Goal: Task Accomplishment & Management: Manage account settings

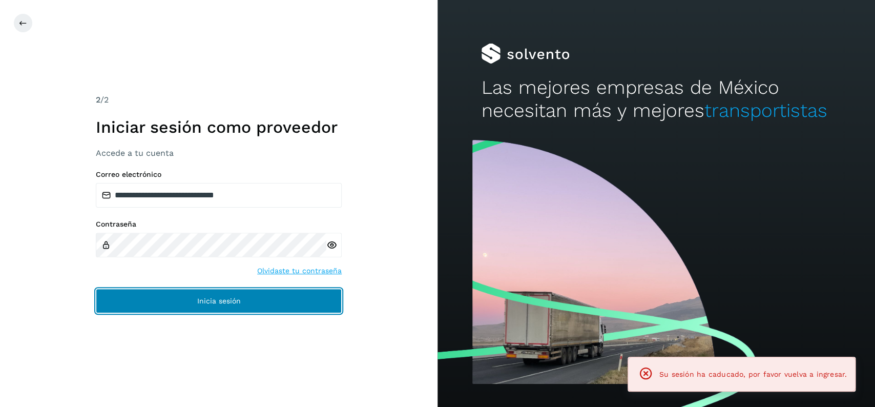
click at [222, 300] on span "Inicia sesión" at bounding box center [219, 300] width 44 height 7
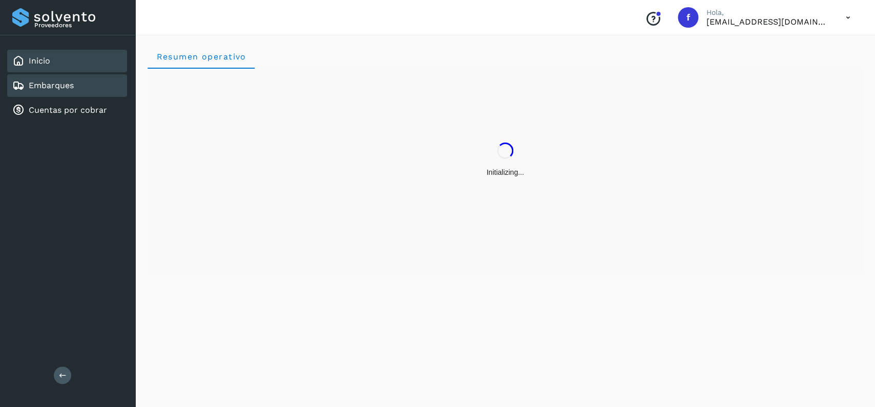
drag, startPoint x: 82, startPoint y: 74, endPoint x: 91, endPoint y: 82, distance: 11.6
click at [87, 77] on div "Embarques" at bounding box center [67, 85] width 120 height 23
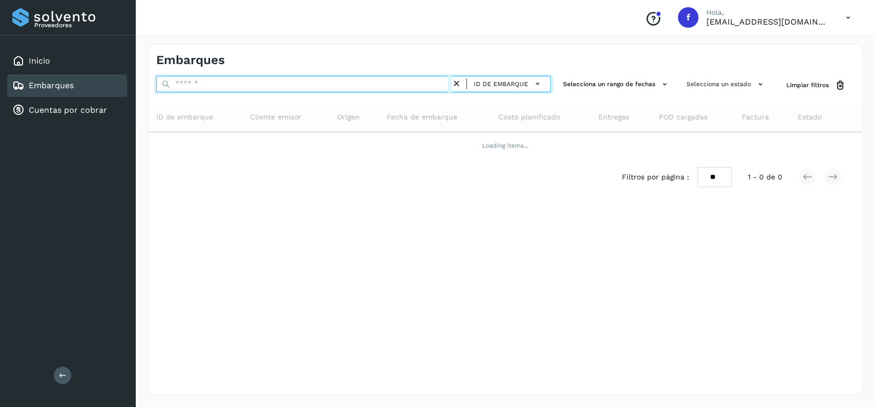
click at [223, 89] on input "text" at bounding box center [303, 84] width 295 height 16
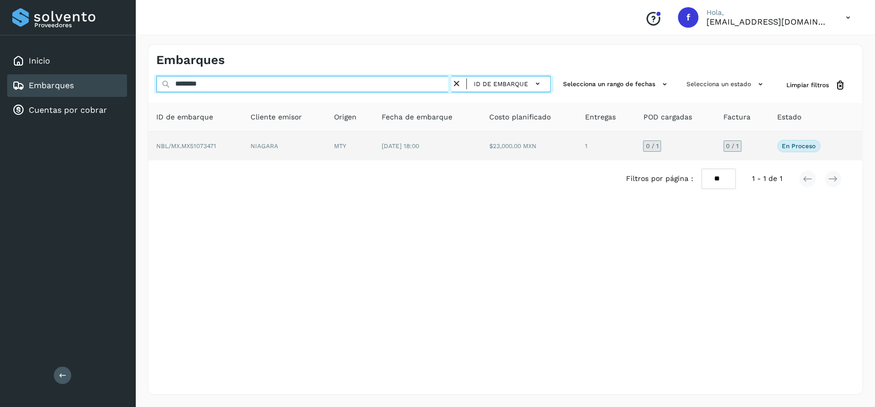
type input "********"
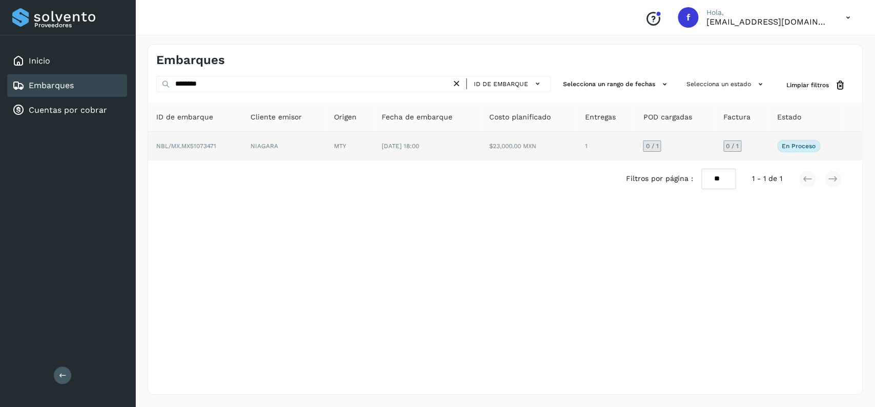
click at [481, 156] on td "[DATE] 18:00" at bounding box center [529, 146] width 96 height 29
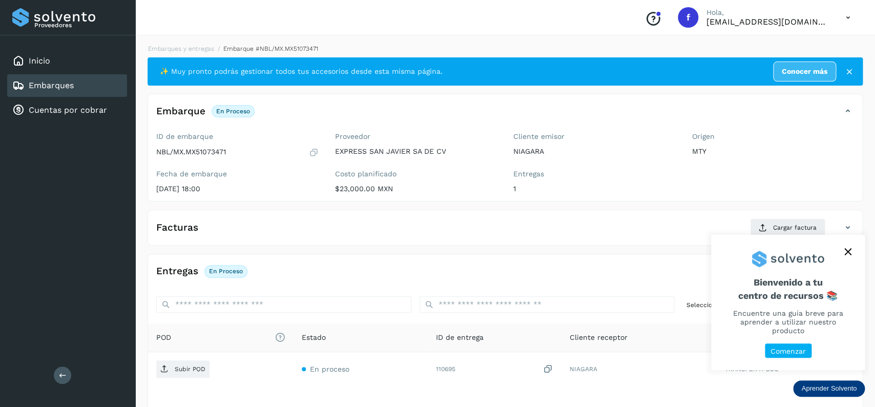
scroll to position [81, 0]
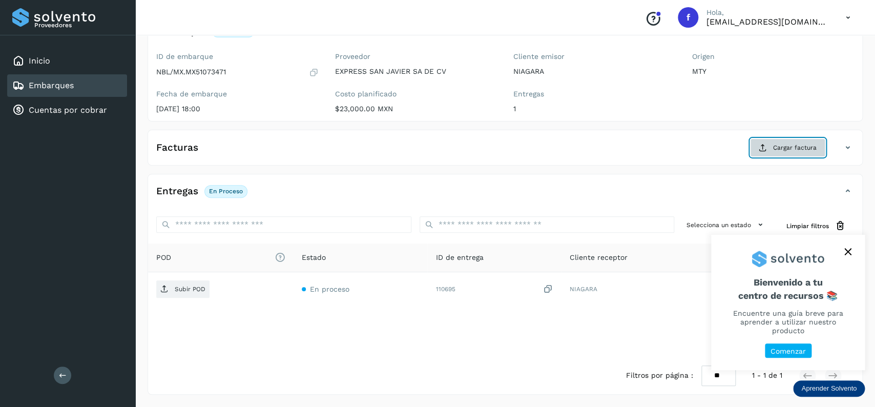
click at [789, 148] on span "Cargar factura" at bounding box center [795, 147] width 44 height 9
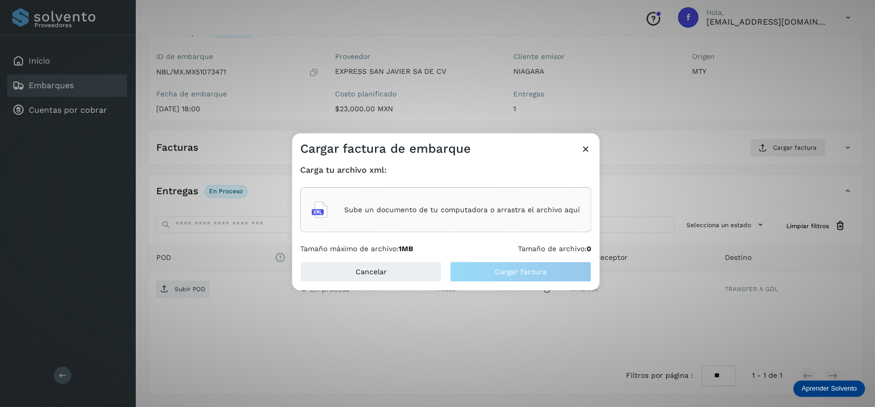
click at [367, 204] on div "Sube un documento de tu computadora o arrastra el archivo aquí" at bounding box center [446, 210] width 269 height 28
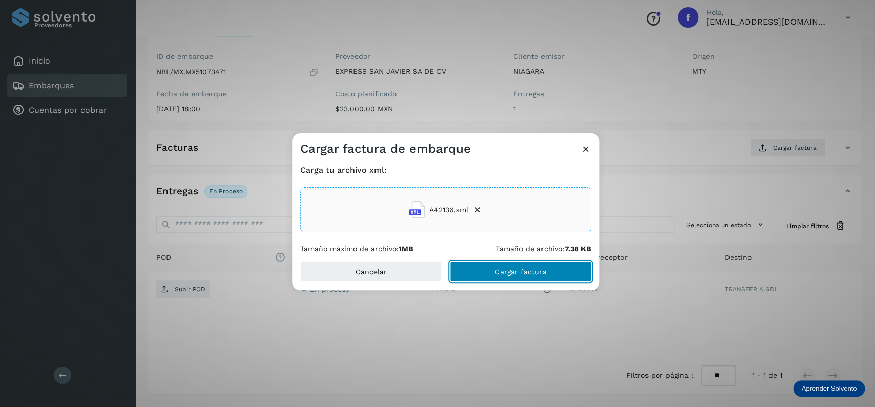
click at [497, 266] on button "Cargar factura" at bounding box center [520, 271] width 141 height 20
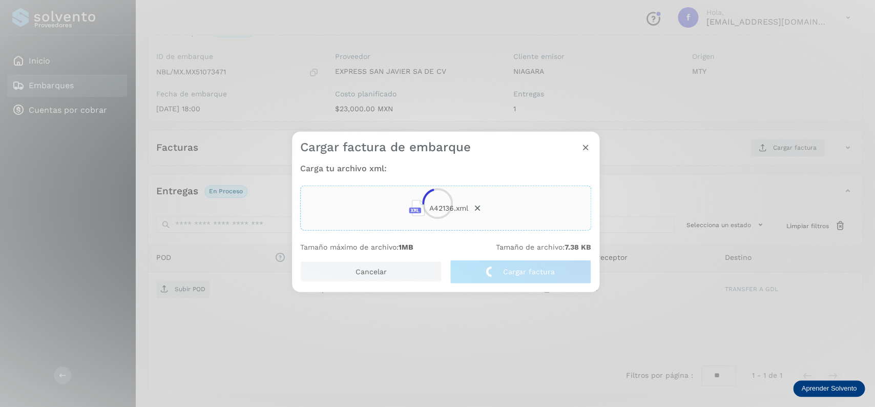
scroll to position [80, 0]
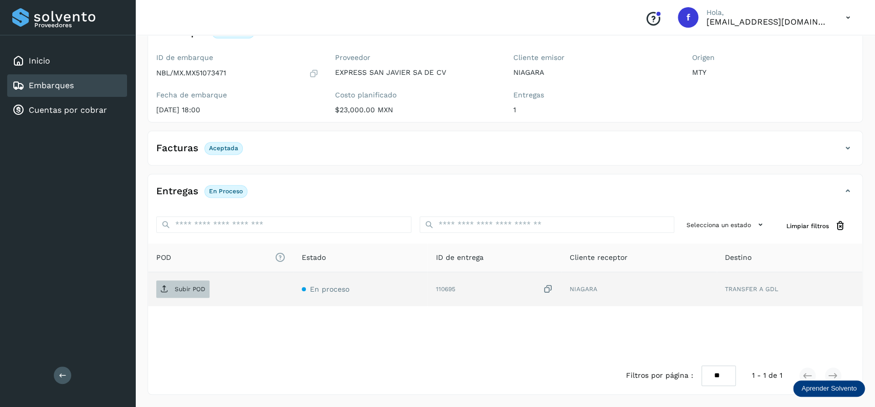
click at [193, 287] on p "Subir POD" at bounding box center [190, 288] width 31 height 7
click at [85, 86] on div "Embarques" at bounding box center [67, 85] width 120 height 23
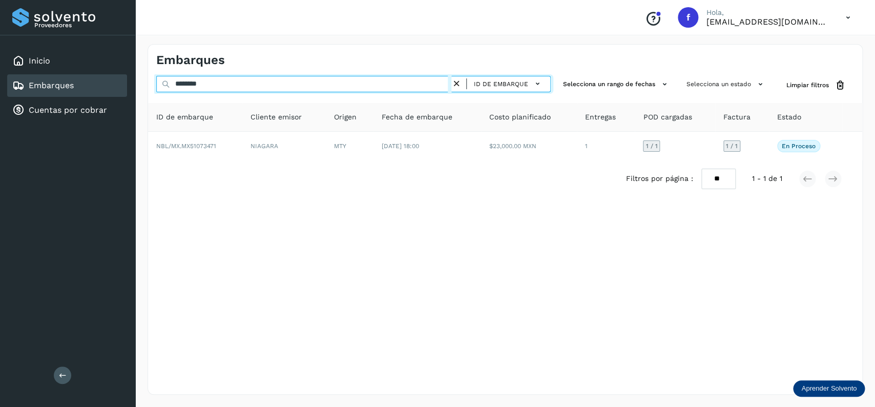
drag, startPoint x: 181, startPoint y: 85, endPoint x: 146, endPoint y: 85, distance: 34.8
click at [156, 85] on input "********" at bounding box center [303, 84] width 295 height 16
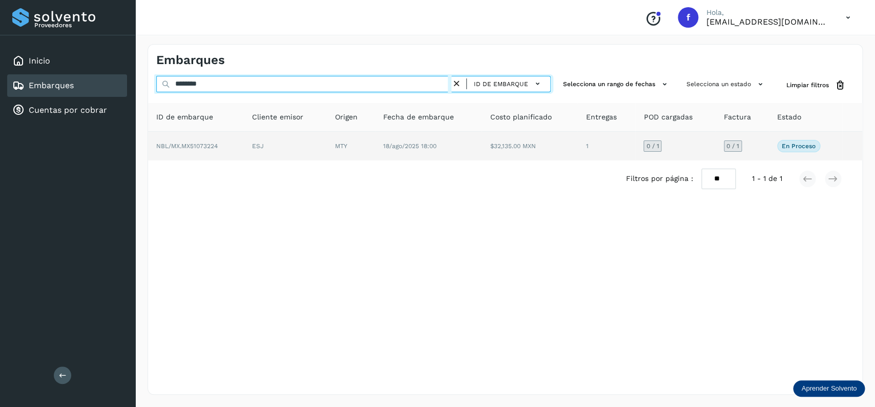
type input "********"
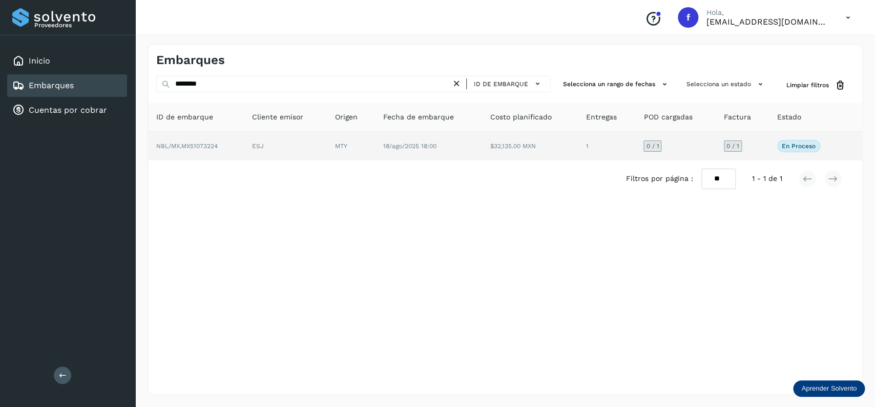
click at [577, 141] on td "$32,135.00 MXN" at bounding box center [606, 146] width 58 height 29
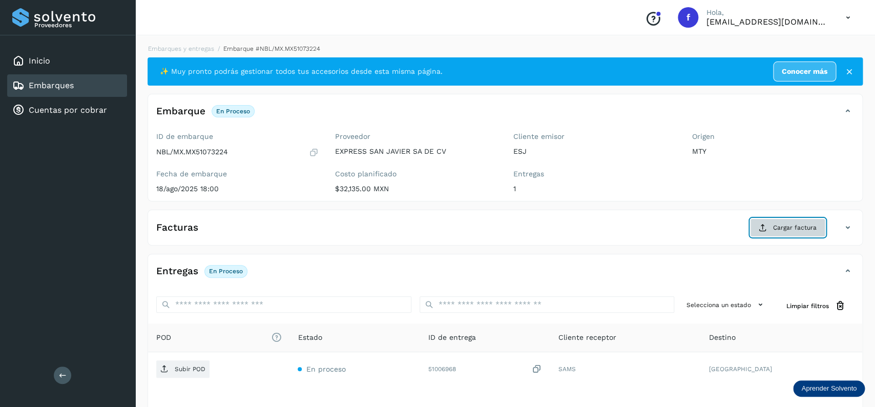
click at [779, 230] on span "Cargar factura" at bounding box center [795, 227] width 44 height 9
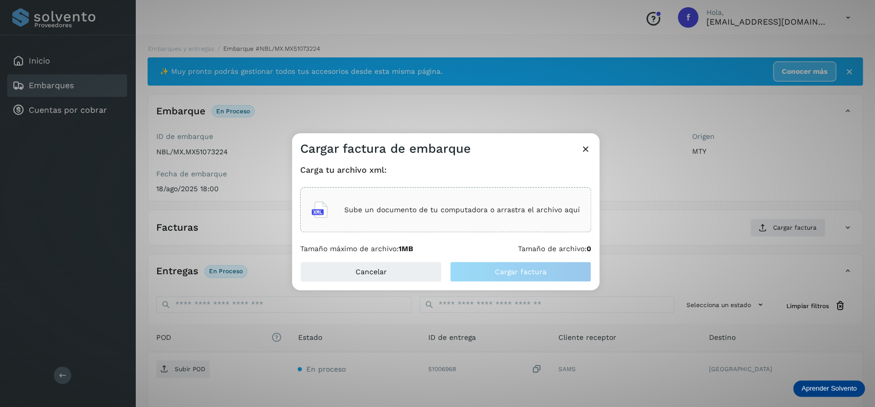
click at [542, 235] on div "Carga tu archivo xml: Sube un documento de tu computadora o arrastra el archivo…" at bounding box center [445, 209] width 291 height 88
click at [506, 218] on div "Sube un documento de tu computadora o arrastra el archivo aquí" at bounding box center [446, 210] width 269 height 28
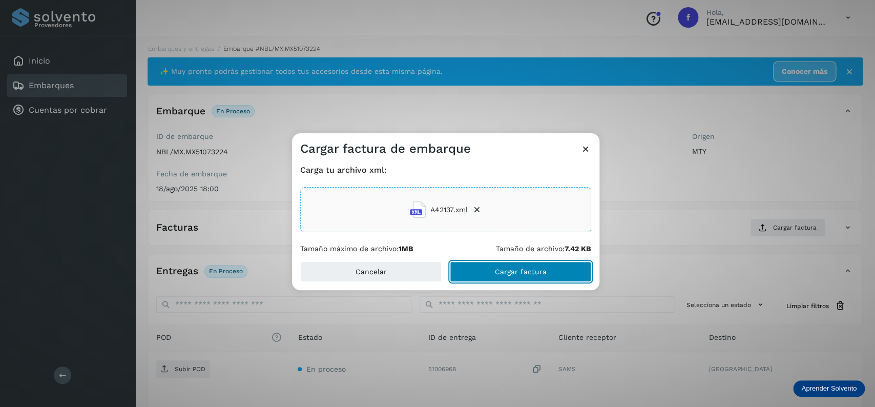
click at [510, 266] on button "Cargar factura" at bounding box center [520, 271] width 141 height 20
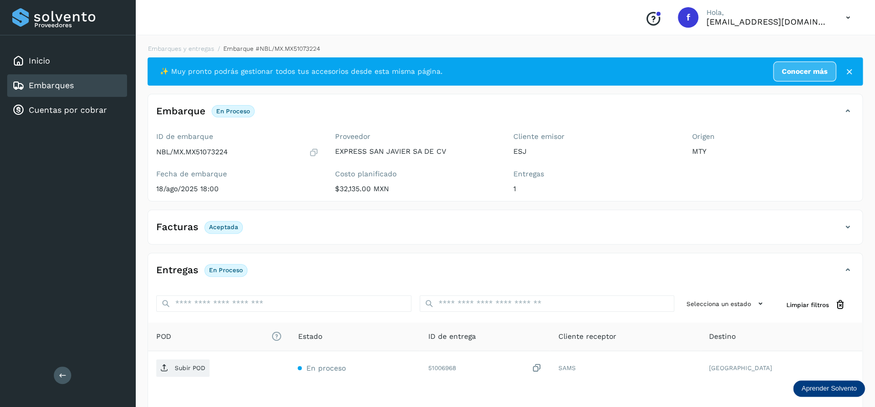
scroll to position [80, 0]
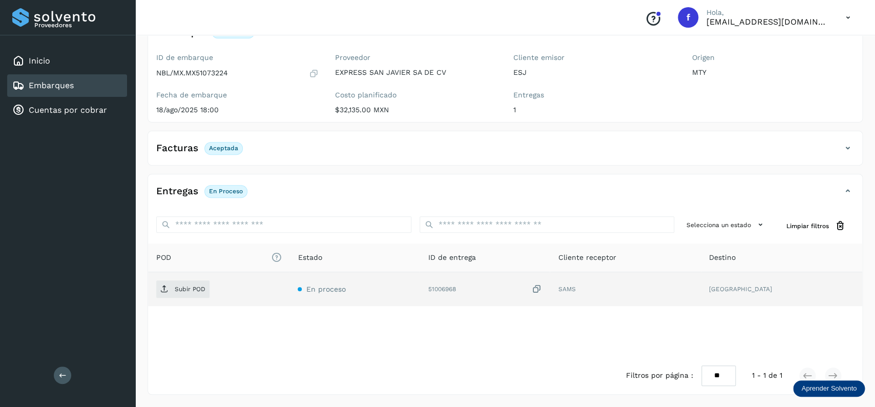
click at [290, 277] on td "Subir POD" at bounding box center [355, 289] width 130 height 34
click at [192, 281] on span "Subir POD" at bounding box center [182, 289] width 53 height 16
click at [95, 84] on div "Embarques" at bounding box center [67, 85] width 120 height 23
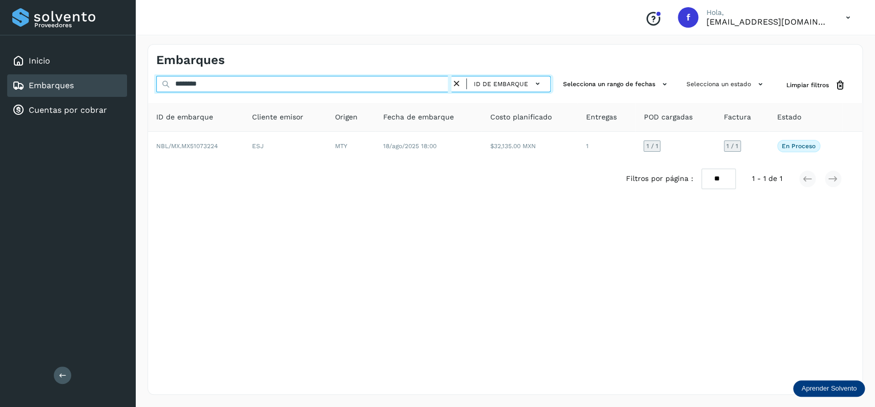
drag, startPoint x: 237, startPoint y: 84, endPoint x: 153, endPoint y: 84, distance: 84.0
click at [156, 84] on input "********" at bounding box center [303, 84] width 295 height 16
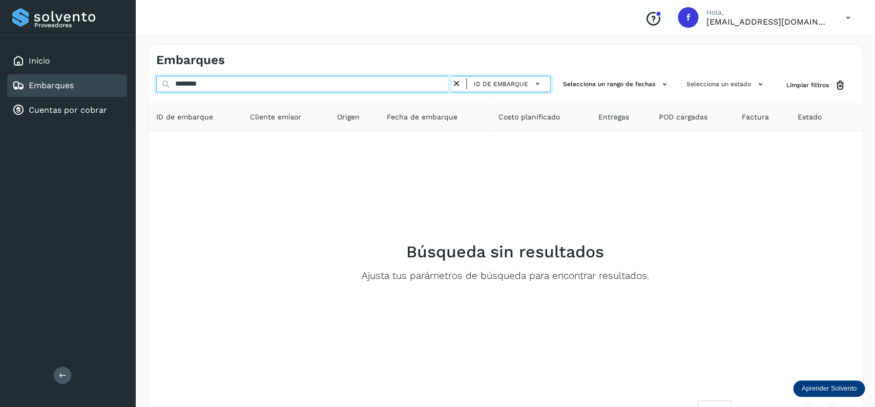
drag, startPoint x: 234, startPoint y: 77, endPoint x: 132, endPoint y: 74, distance: 101.5
click at [156, 76] on input "********" at bounding box center [303, 84] width 295 height 16
type input "*"
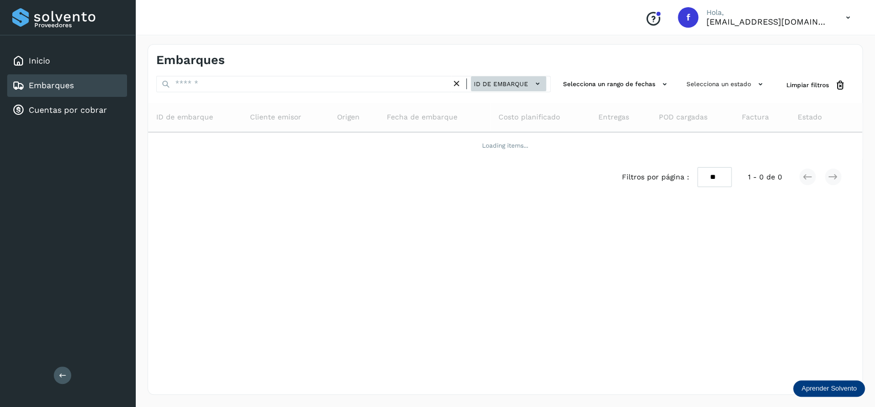
click at [502, 84] on span "ID de embarque" at bounding box center [501, 83] width 54 height 9
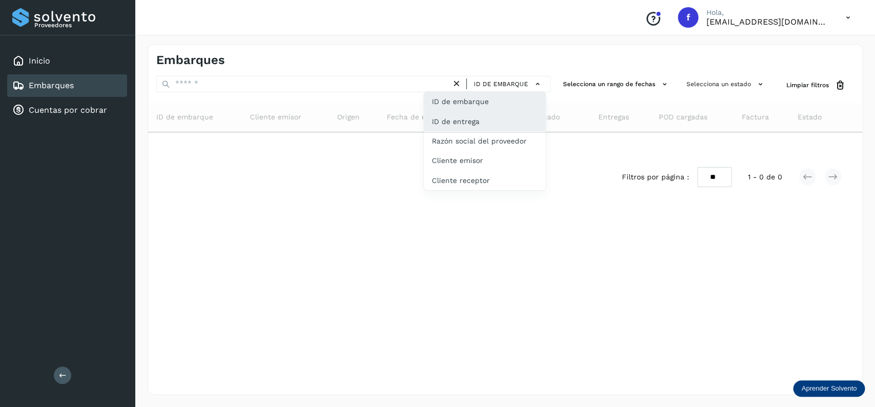
click at [490, 151] on div "ID de entrega" at bounding box center [485, 160] width 122 height 19
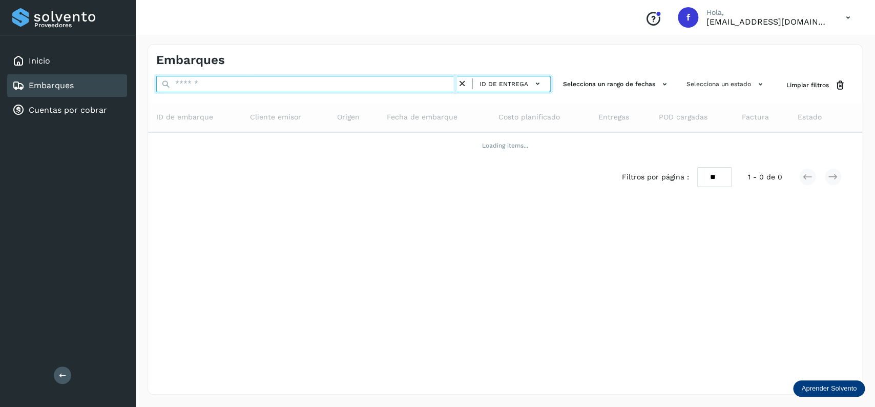
click at [220, 84] on input "text" at bounding box center [306, 84] width 301 height 16
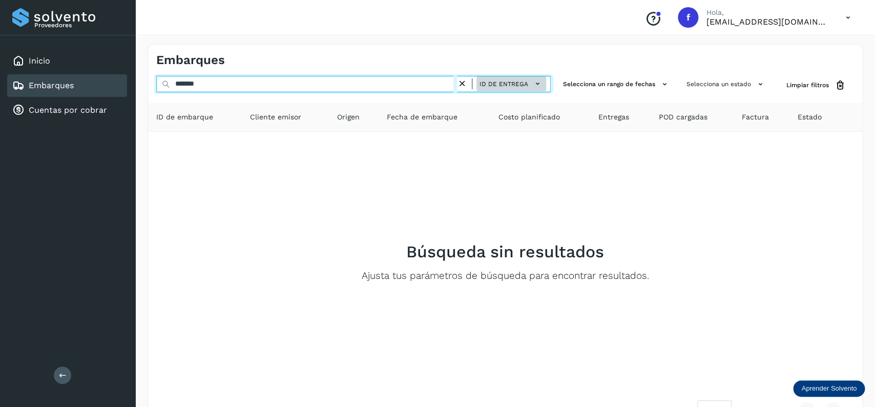
type input "*******"
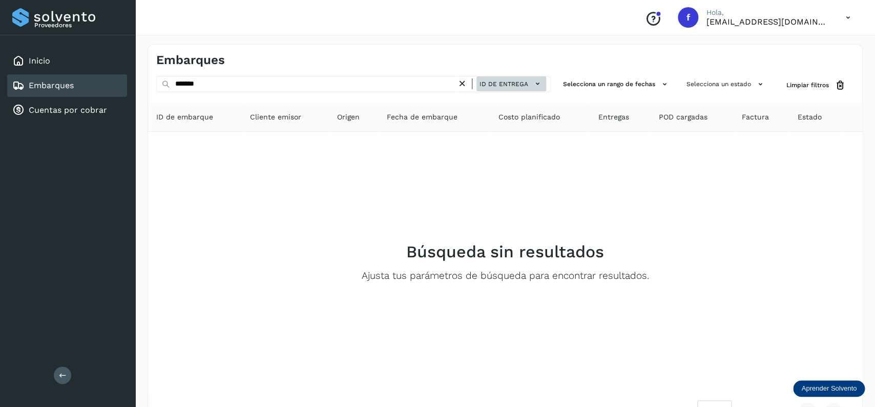
click at [528, 79] on button "ID de entrega" at bounding box center [512, 83] width 70 height 15
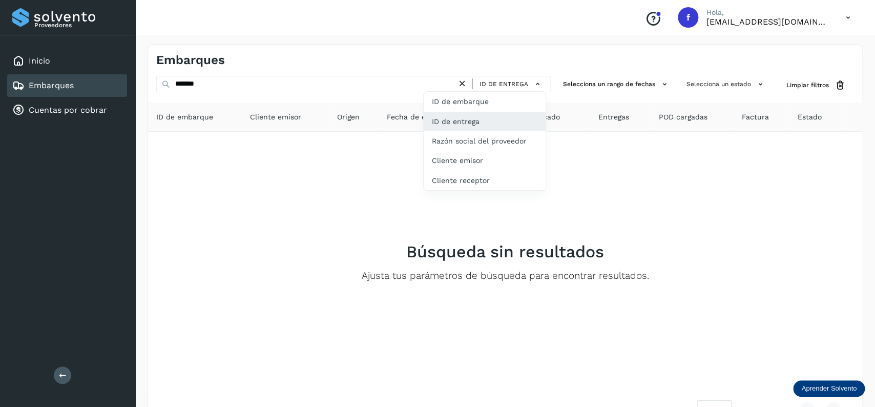
click at [463, 128] on div "ID de entrega" at bounding box center [485, 121] width 122 height 19
click at [459, 82] on icon at bounding box center [462, 83] width 11 height 11
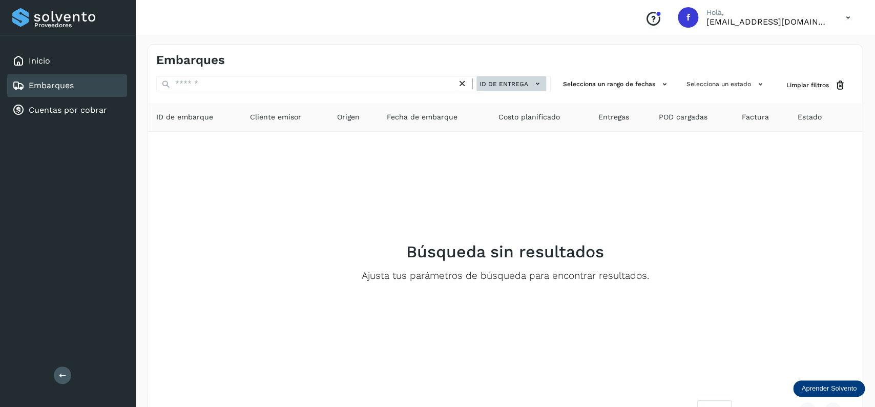
click at [491, 81] on span "ID de entrega" at bounding box center [504, 83] width 49 height 9
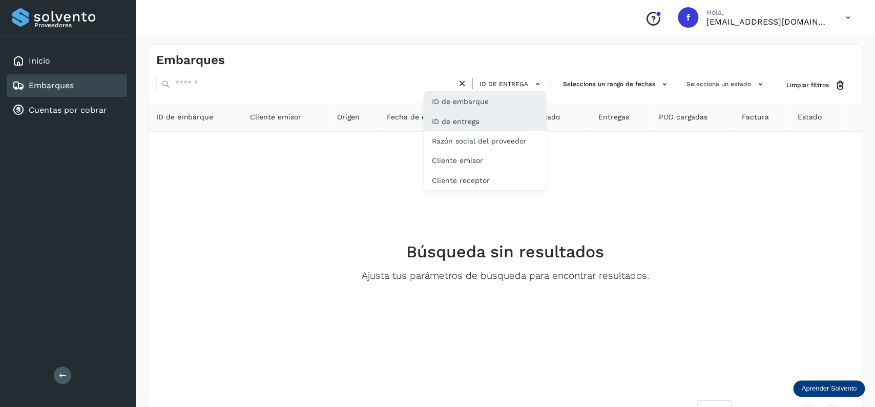
click at [487, 131] on div "ID de embarque" at bounding box center [485, 140] width 122 height 19
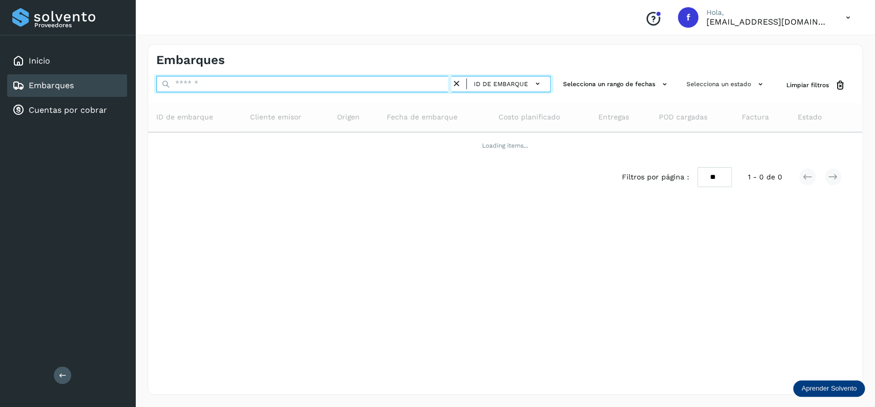
click at [252, 84] on input "text" at bounding box center [303, 84] width 295 height 16
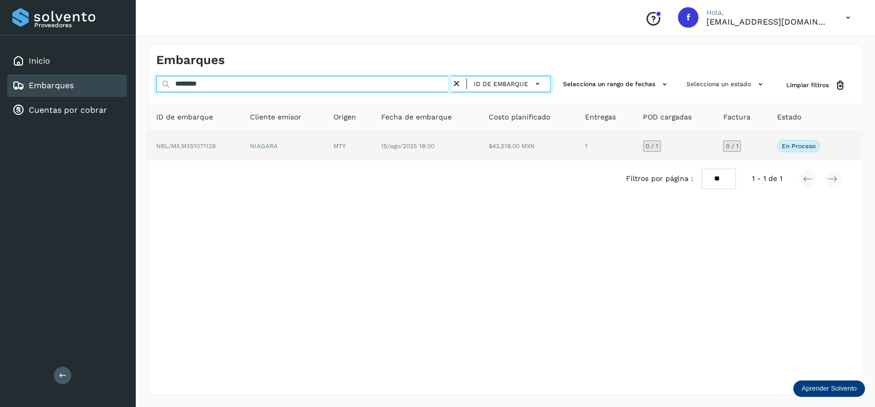
type input "********"
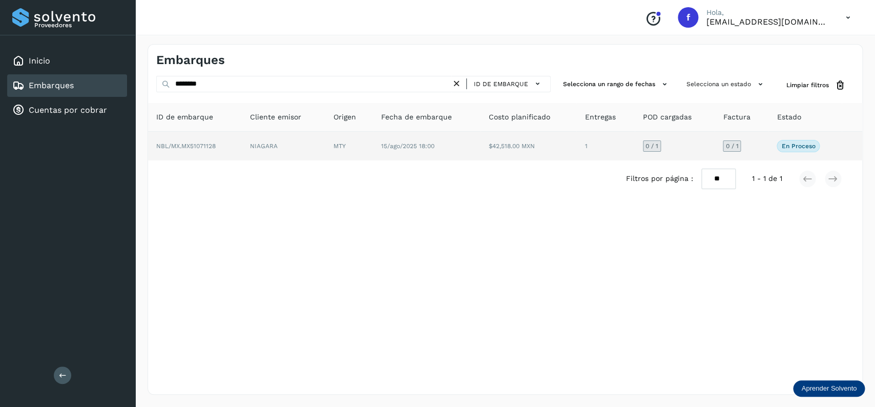
click at [481, 141] on td "15/ago/2025 18:00" at bounding box center [529, 146] width 96 height 29
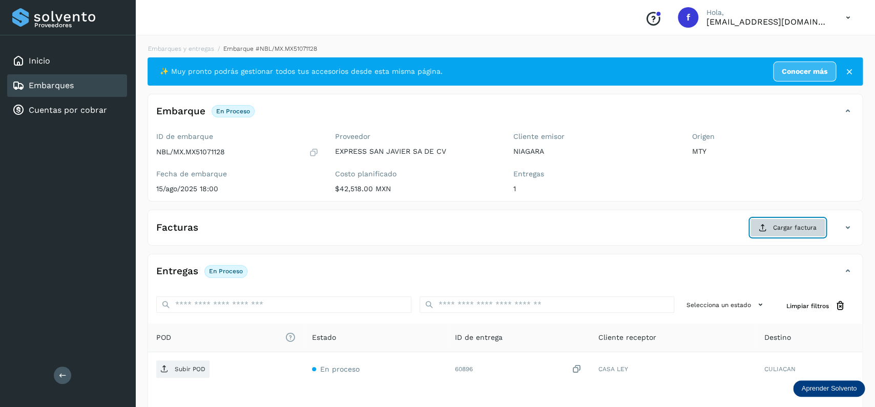
click at [799, 223] on button "Cargar factura" at bounding box center [787, 227] width 75 height 18
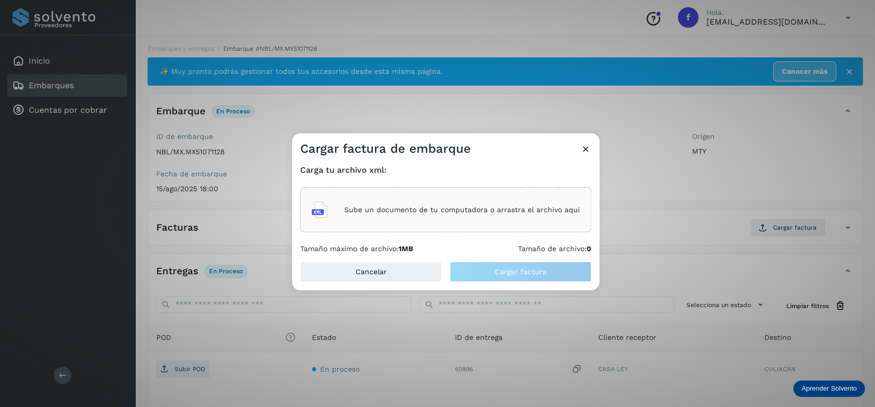
click at [533, 227] on div "Sube un documento de tu computadora o arrastra el archivo aquí" at bounding box center [445, 209] width 291 height 45
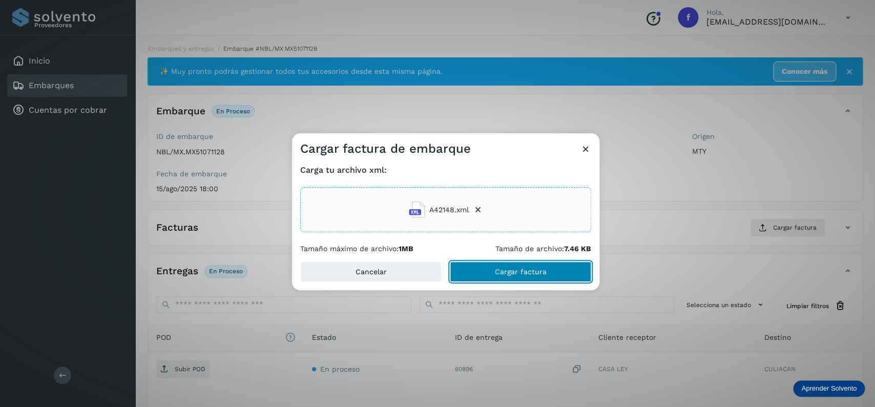
click at [491, 271] on button "Cargar factura" at bounding box center [520, 271] width 141 height 20
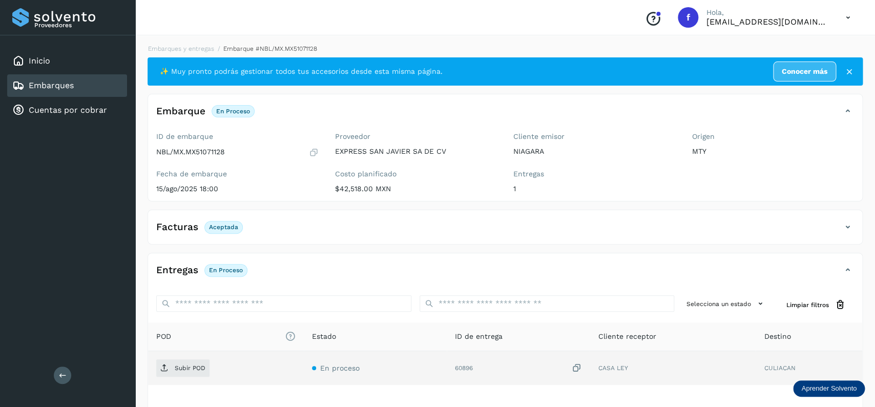
scroll to position [80, 0]
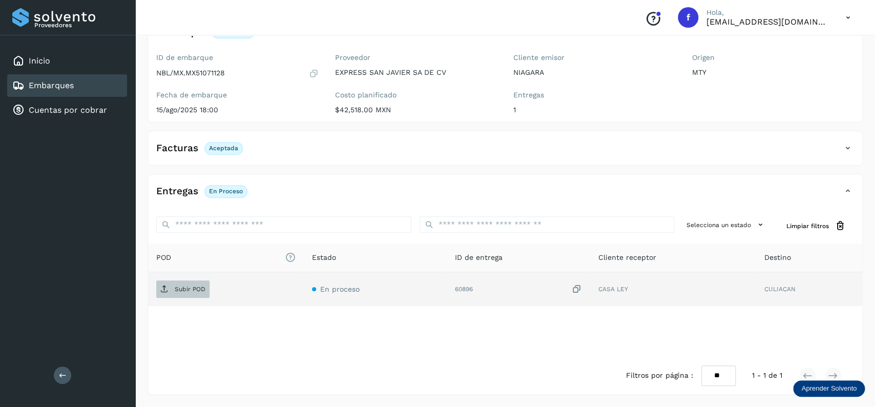
click at [195, 285] on span "Subir POD" at bounding box center [182, 289] width 53 height 16
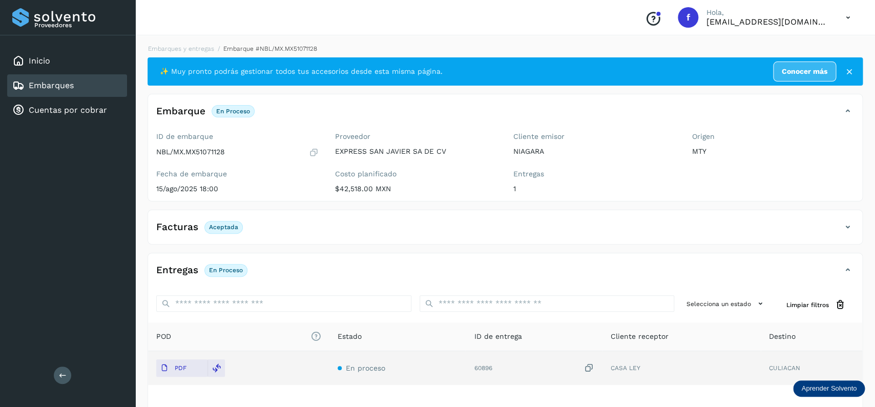
click at [80, 94] on div "Embarques" at bounding box center [67, 85] width 120 height 23
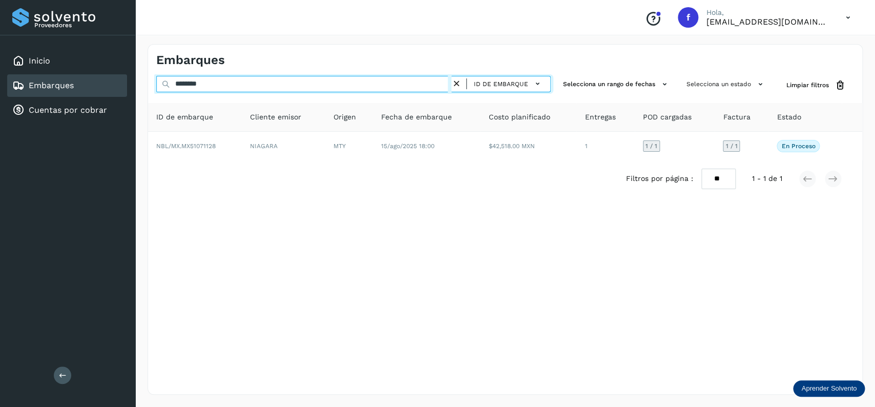
drag, startPoint x: 118, startPoint y: 86, endPoint x: 99, endPoint y: 86, distance: 19.5
click at [156, 86] on input "********" at bounding box center [303, 84] width 295 height 16
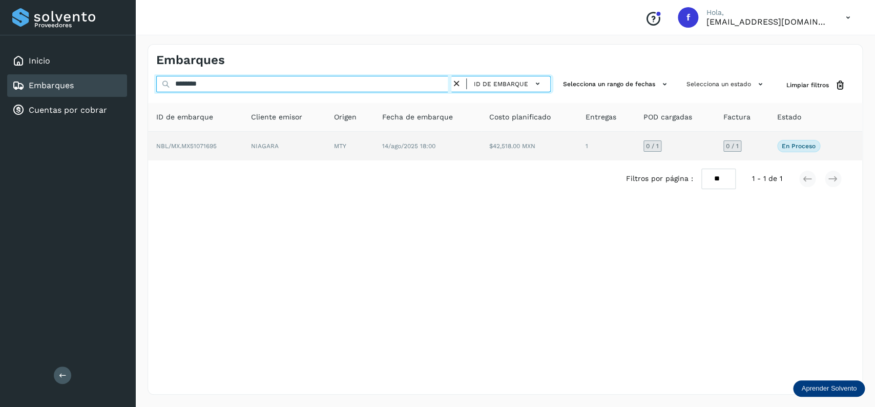
type input "********"
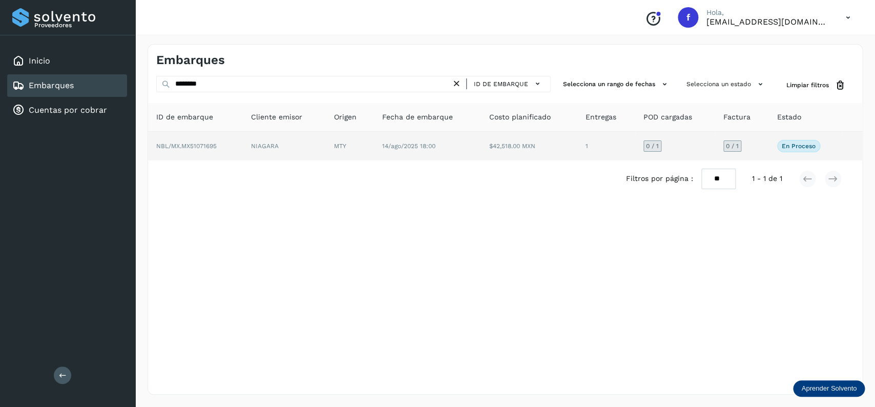
click at [481, 159] on td "14/ago/2025 18:00" at bounding box center [529, 146] width 96 height 29
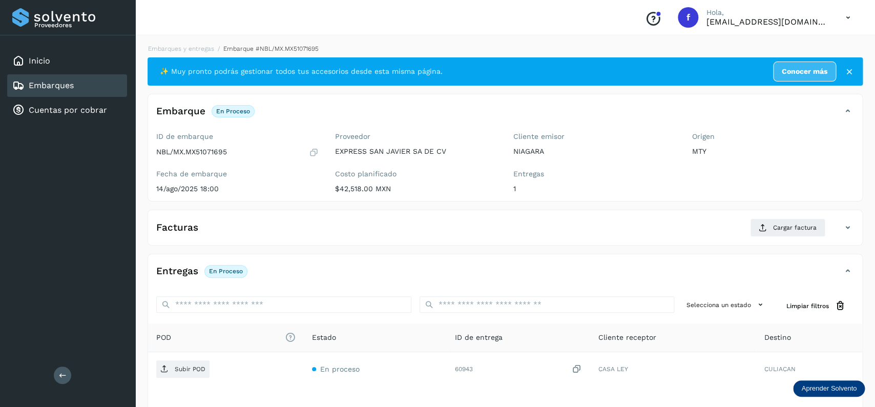
scroll to position [81, 0]
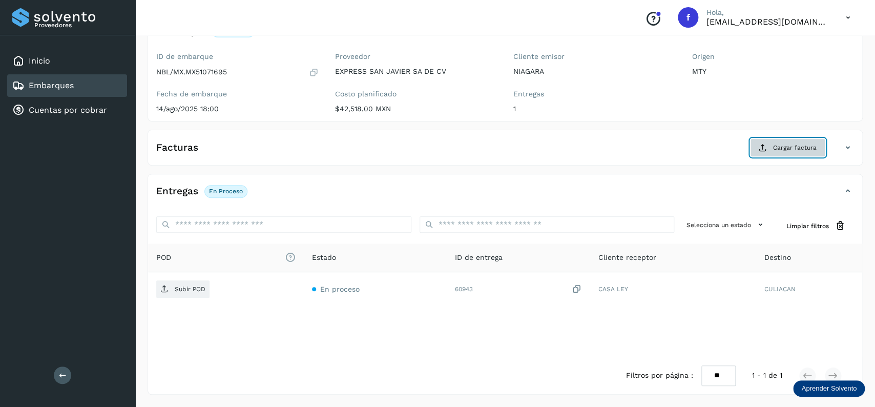
click at [766, 146] on icon at bounding box center [763, 147] width 8 height 8
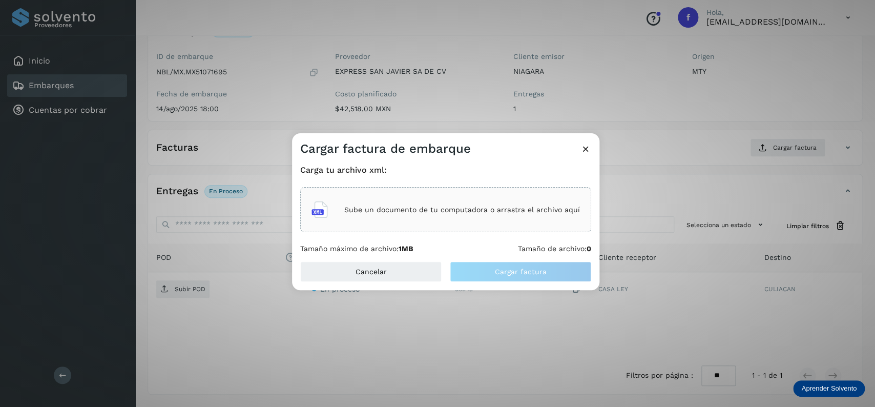
click at [409, 201] on div "Sube un documento de tu computadora o arrastra el archivo aquí" at bounding box center [446, 210] width 269 height 28
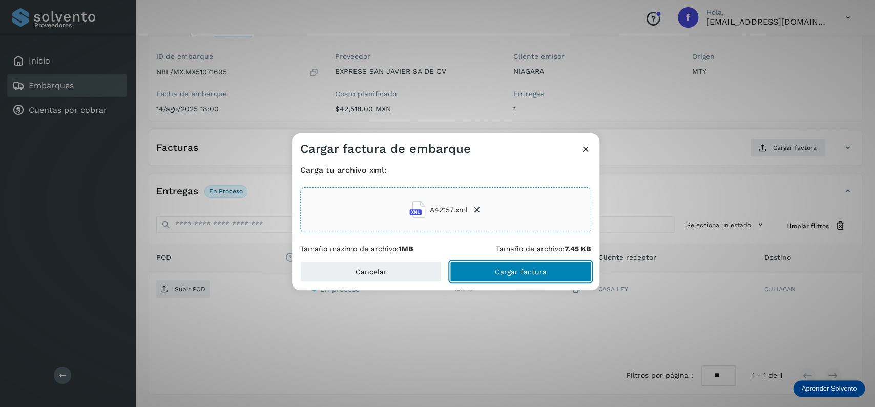
click at [514, 281] on button "Cargar factura" at bounding box center [520, 271] width 141 height 20
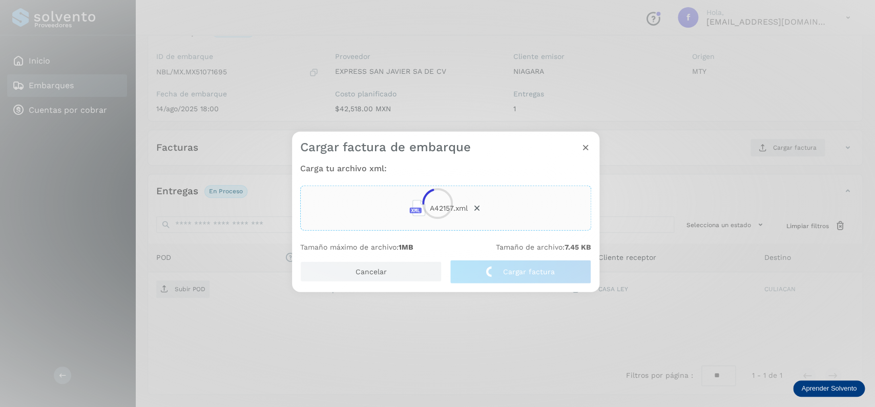
scroll to position [80, 0]
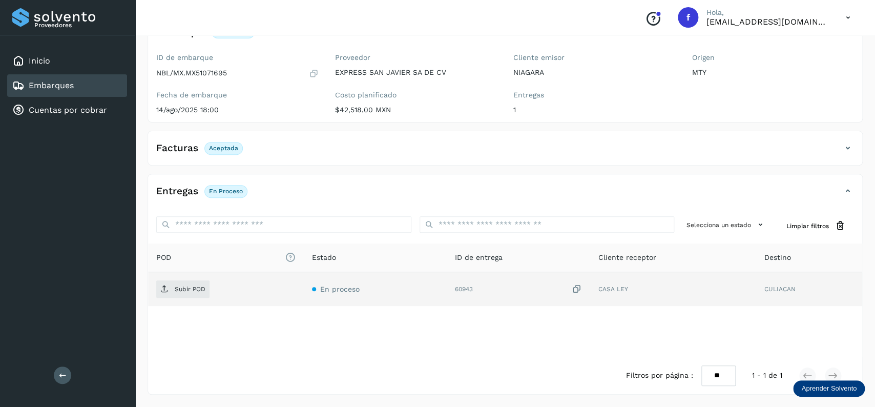
click at [304, 276] on td "Subir POD" at bounding box center [375, 289] width 143 height 34
click at [189, 286] on p "Subir POD" at bounding box center [190, 288] width 31 height 7
click at [100, 89] on div "Embarques" at bounding box center [67, 85] width 120 height 23
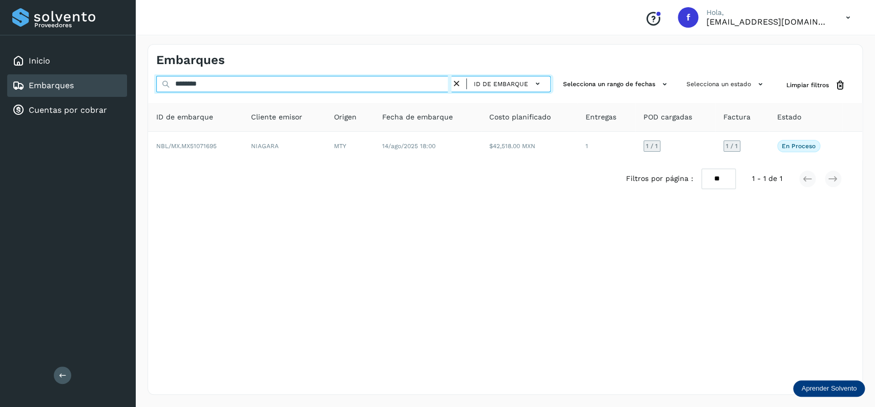
drag, startPoint x: 220, startPoint y: 85, endPoint x: 88, endPoint y: 97, distance: 133.3
click at [156, 85] on input "********" at bounding box center [303, 84] width 295 height 16
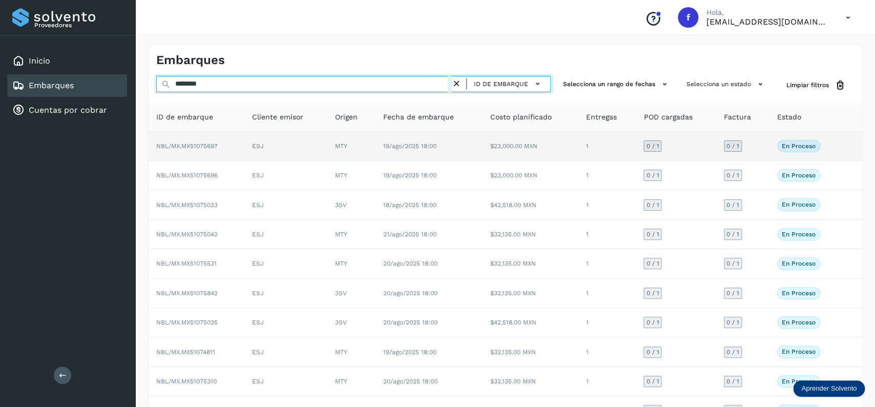
type input "********"
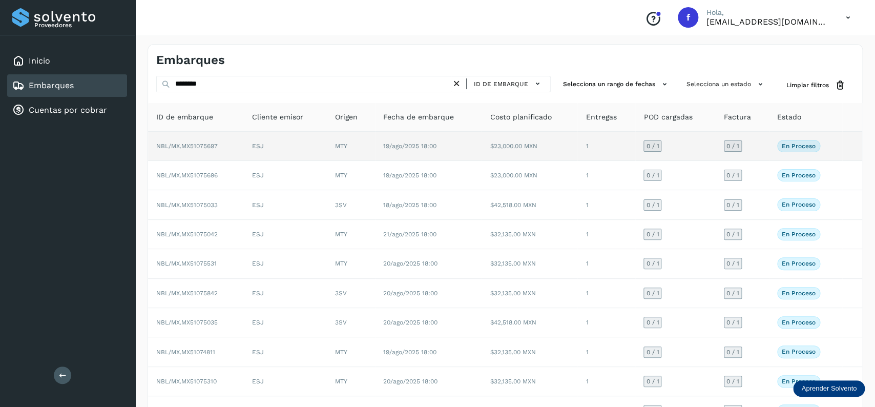
click at [482, 149] on td "19/ago/2025 18:00" at bounding box center [428, 146] width 107 height 29
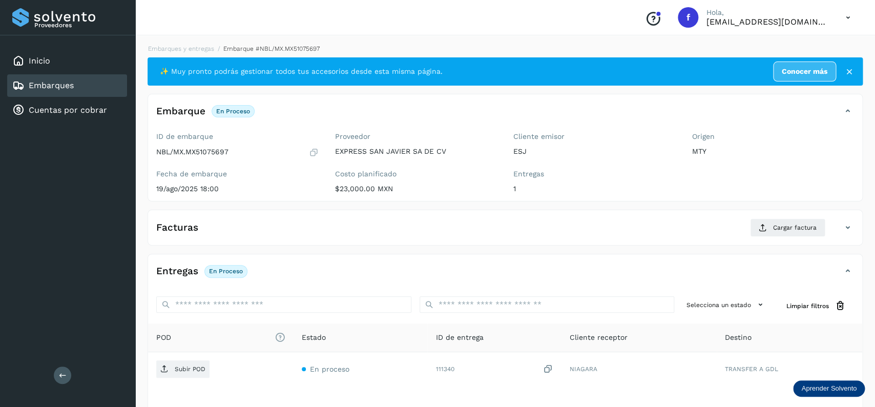
click at [84, 74] on div "Embarques" at bounding box center [67, 85] width 120 height 23
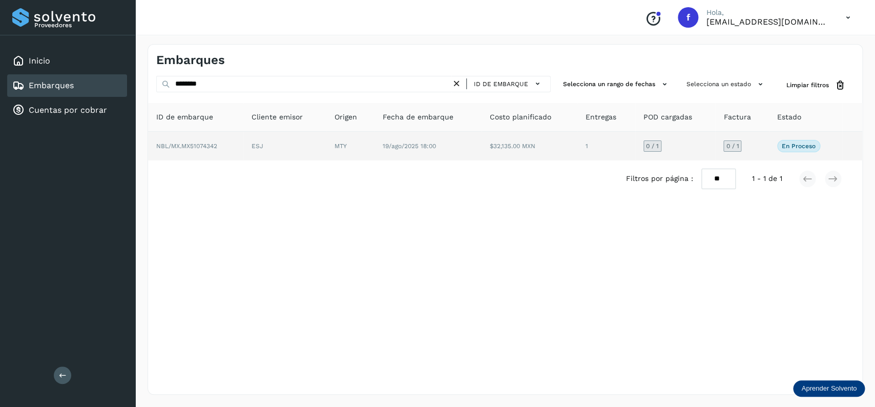
click at [401, 148] on span "19/ago/2025 18:00" at bounding box center [409, 145] width 53 height 7
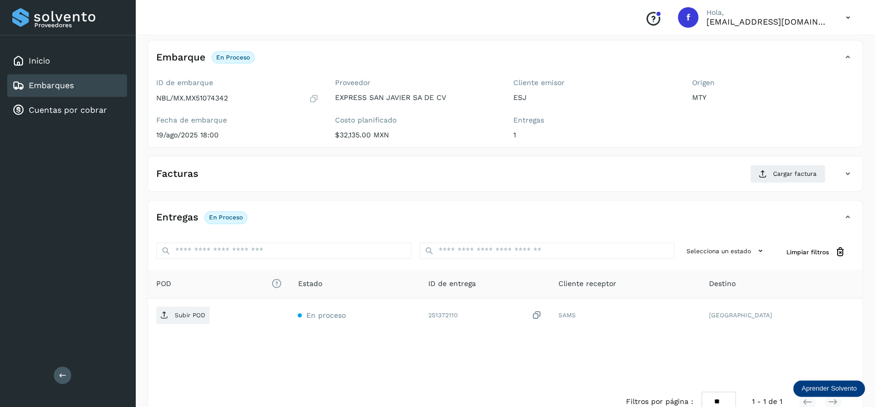
scroll to position [81, 0]
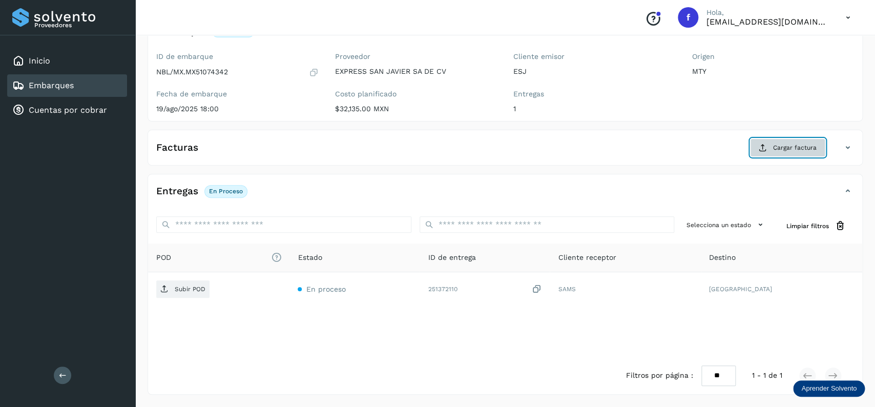
click at [796, 142] on button "Cargar factura" at bounding box center [787, 147] width 75 height 18
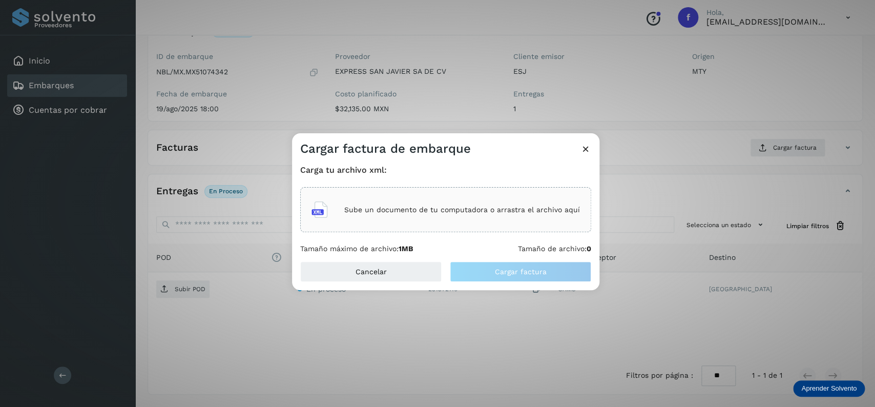
click at [415, 215] on div "Sube un documento de tu computadora o arrastra el archivo aquí" at bounding box center [446, 210] width 269 height 28
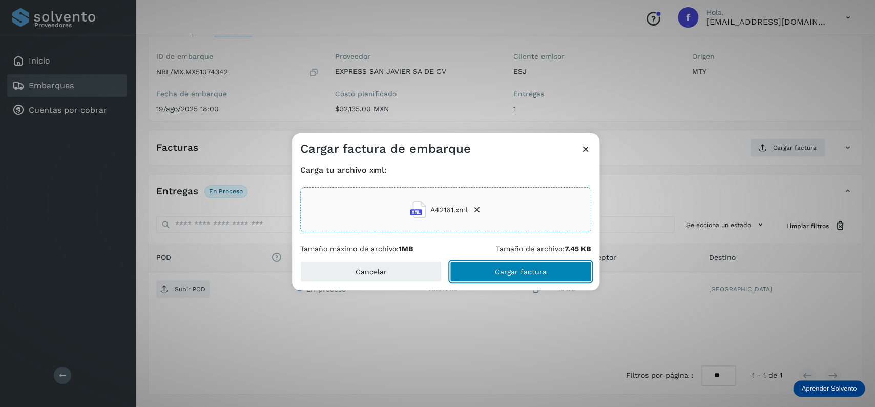
click at [523, 267] on button "Cargar factura" at bounding box center [520, 271] width 141 height 20
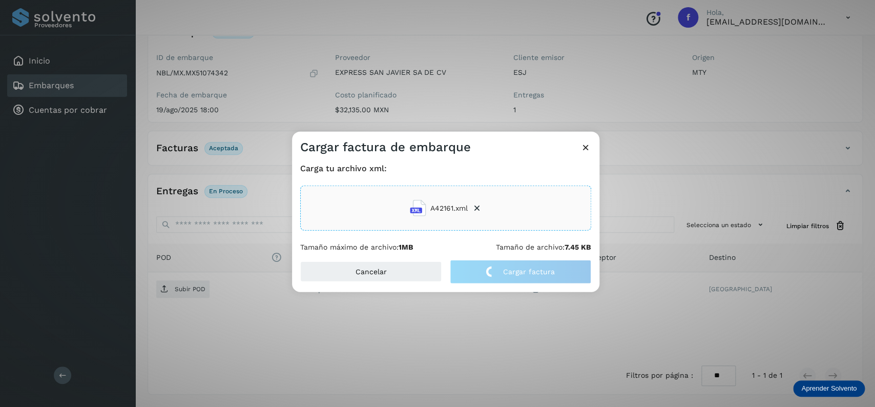
scroll to position [80, 0]
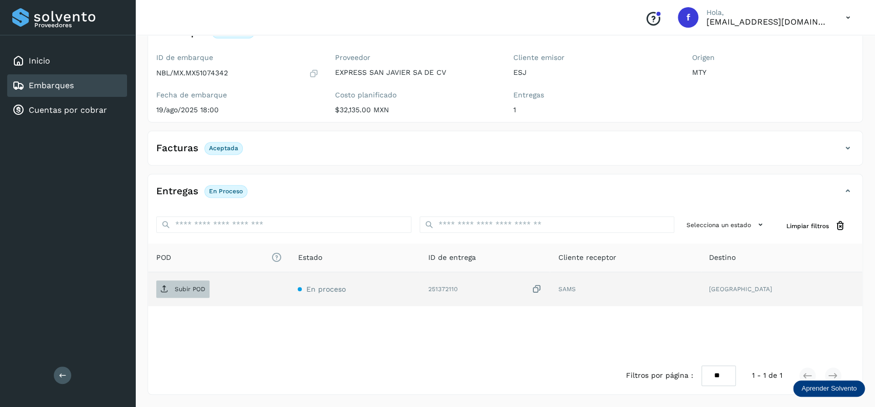
click at [193, 282] on span "Subir POD" at bounding box center [182, 289] width 53 height 16
click at [74, 79] on div "Embarques" at bounding box center [67, 85] width 120 height 23
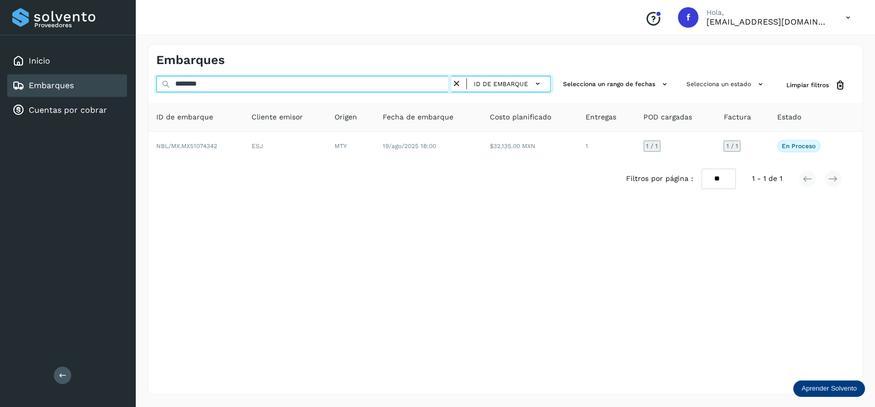
click at [156, 81] on input "********" at bounding box center [303, 84] width 295 height 16
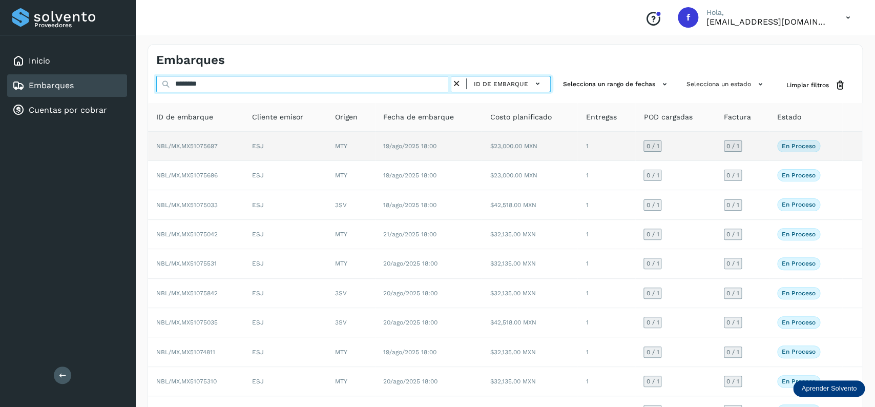
type input "********"
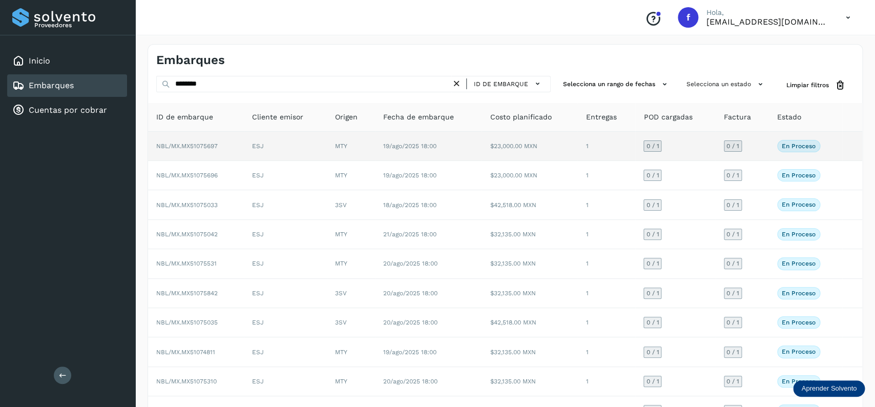
click at [459, 157] on td "19/ago/2025 18:00" at bounding box center [428, 146] width 107 height 29
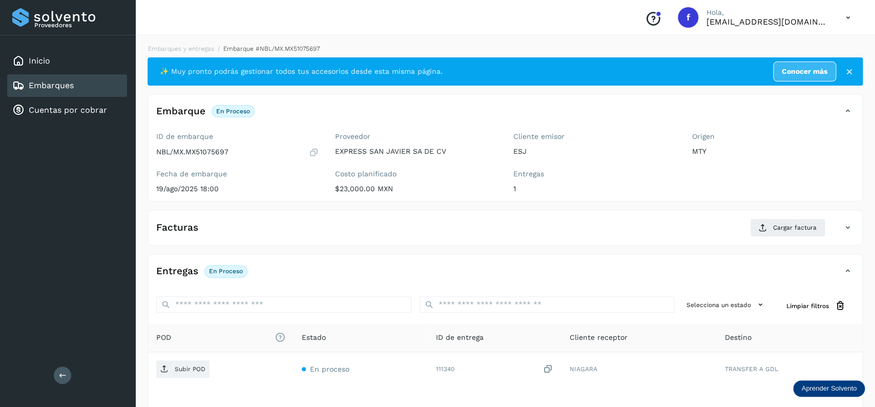
click at [55, 82] on link "Embarques" at bounding box center [51, 85] width 45 height 10
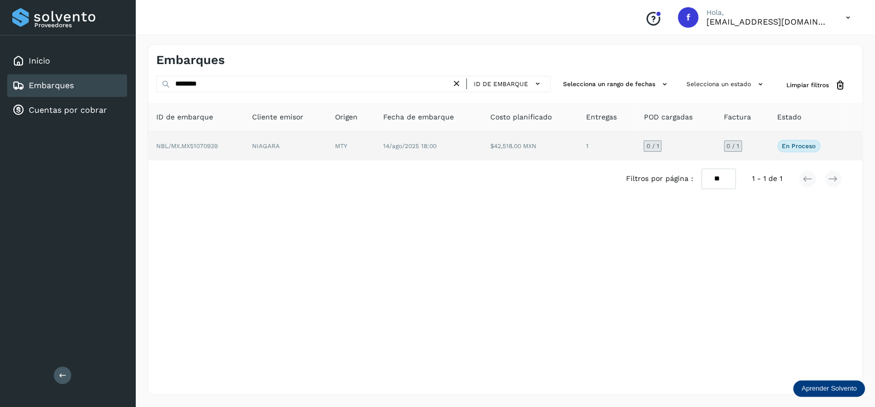
click at [327, 142] on td "NIAGARA" at bounding box center [351, 146] width 48 height 29
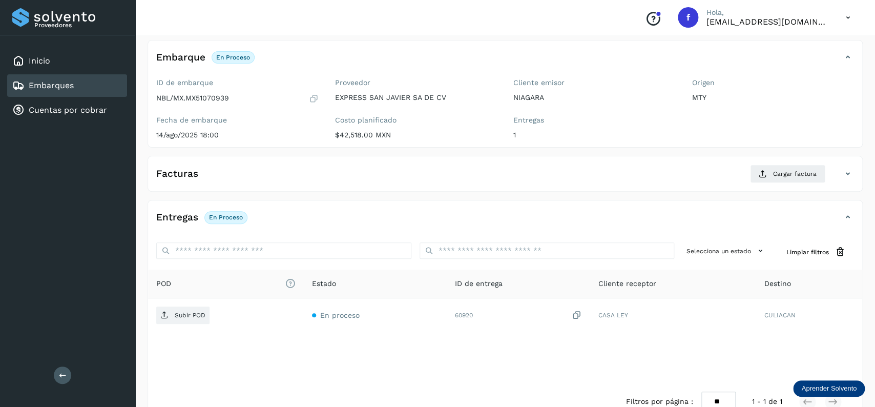
scroll to position [81, 0]
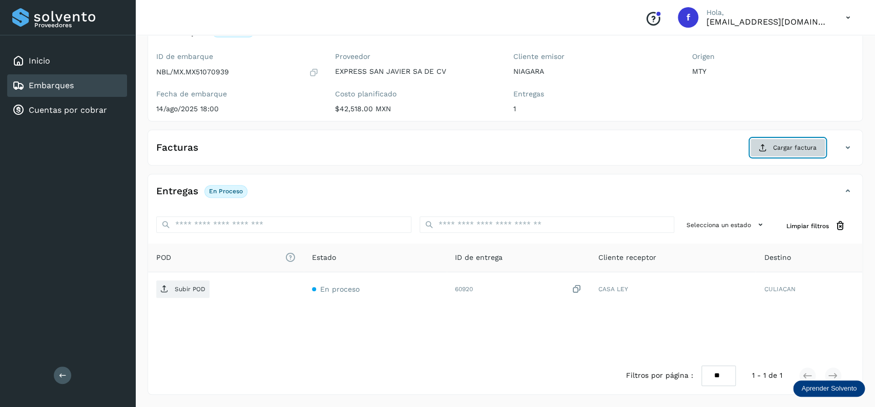
click at [760, 140] on button "Cargar factura" at bounding box center [787, 147] width 75 height 18
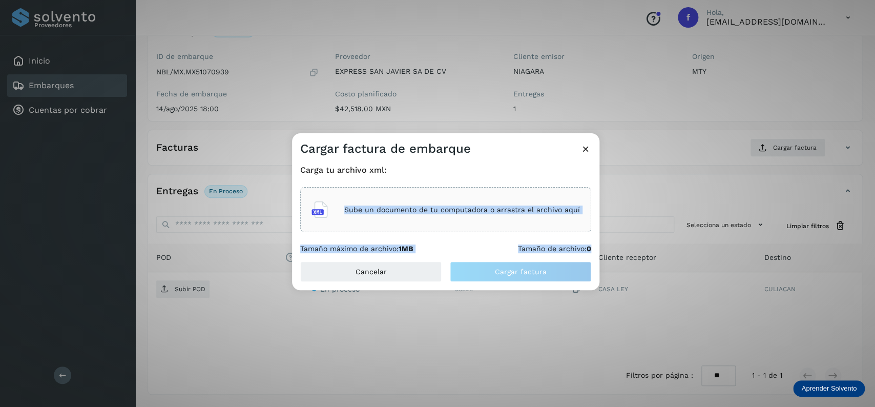
drag, startPoint x: 331, startPoint y: 231, endPoint x: 336, endPoint y: 226, distance: 6.9
click at [336, 226] on div "Sube un documento de tu computadora o arrastra el archivo aquí" at bounding box center [445, 209] width 291 height 45
click at [418, 212] on p "Sube un documento de tu computadora o arrastra el archivo aquí" at bounding box center [462, 209] width 236 height 9
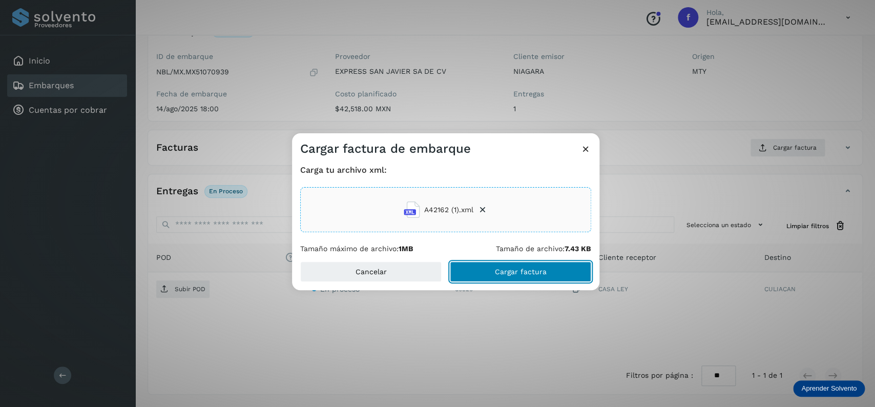
click at [532, 265] on button "Cargar factura" at bounding box center [520, 271] width 141 height 20
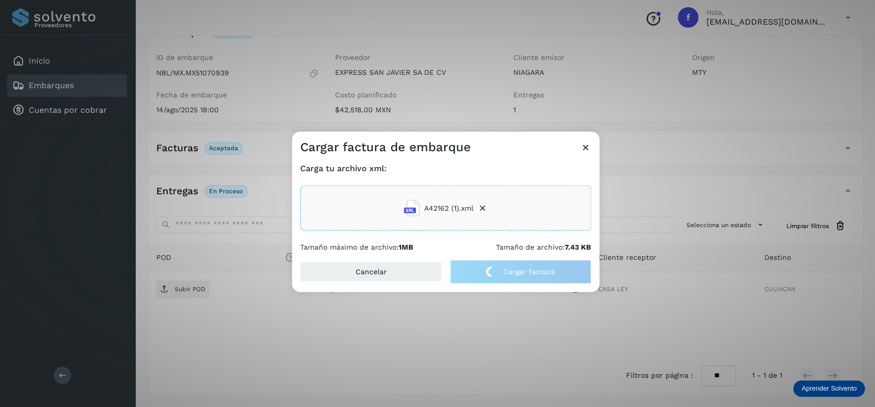
scroll to position [80, 0]
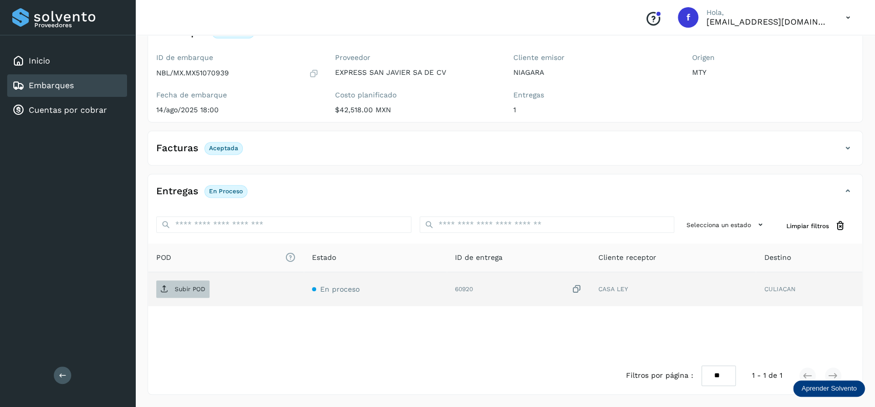
click at [192, 295] on span "Subir POD" at bounding box center [182, 289] width 53 height 16
click at [52, 91] on div "Embarques" at bounding box center [67, 85] width 120 height 23
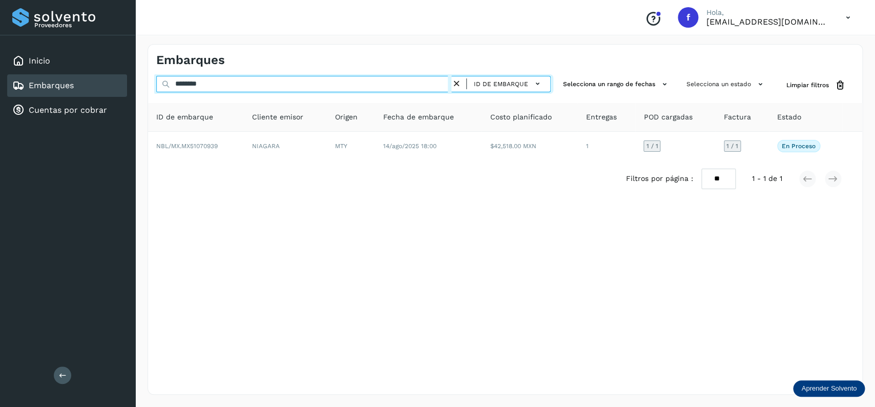
drag, startPoint x: 232, startPoint y: 82, endPoint x: 126, endPoint y: 81, distance: 106.1
click at [156, 81] on input "********" at bounding box center [303, 84] width 295 height 16
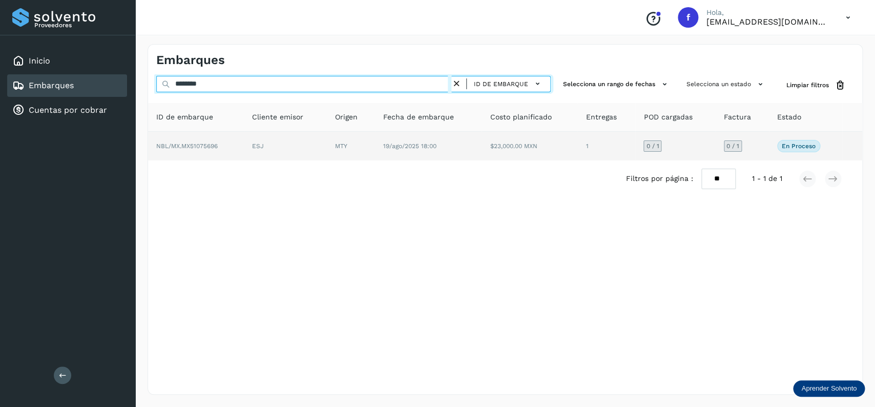
type input "********"
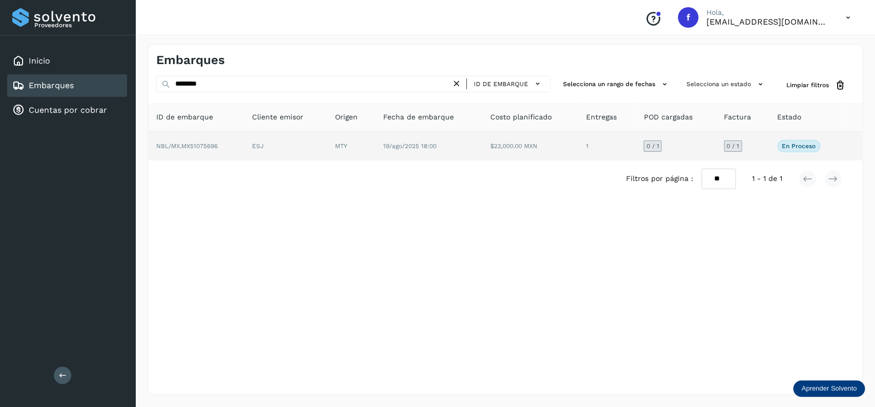
click at [427, 148] on span "19/ago/2025 18:00" at bounding box center [409, 145] width 53 height 7
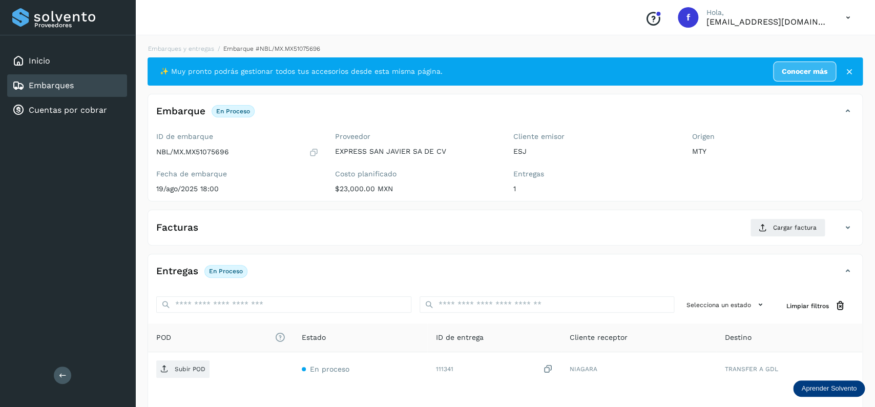
scroll to position [81, 0]
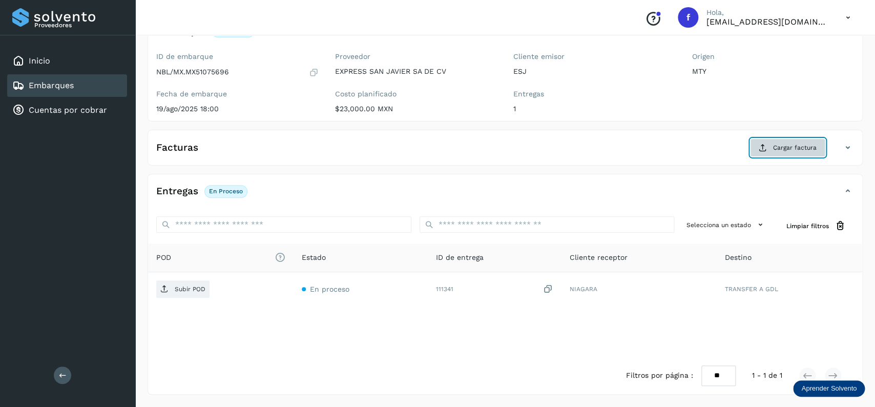
click at [774, 152] on button "Cargar factura" at bounding box center [787, 147] width 75 height 18
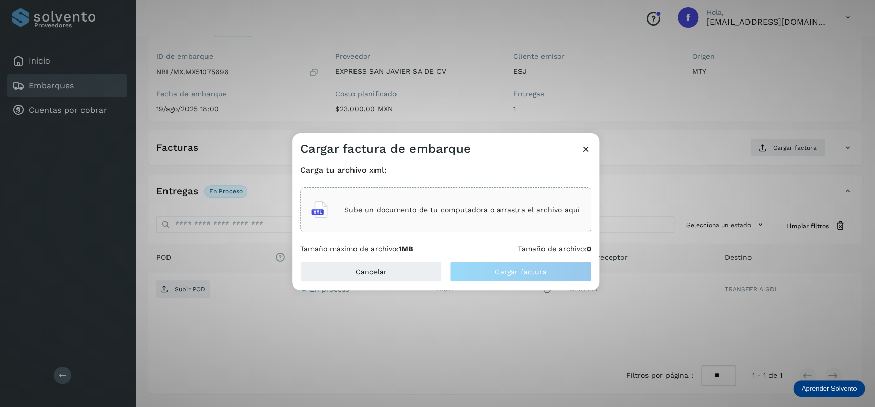
click at [444, 205] on p "Sube un documento de tu computadora o arrastra el archivo aquí" at bounding box center [462, 209] width 236 height 9
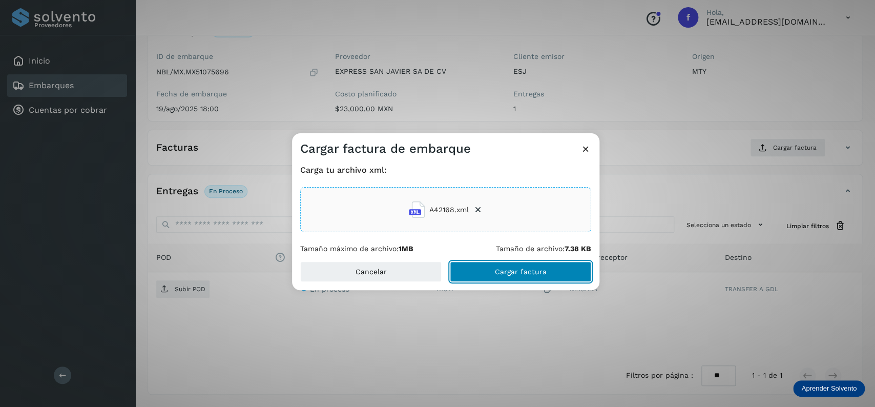
click at [501, 263] on button "Cargar factura" at bounding box center [520, 271] width 141 height 20
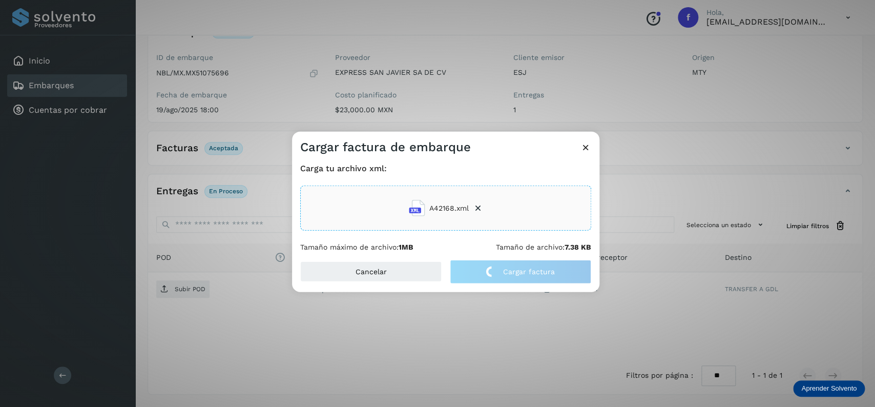
scroll to position [80, 0]
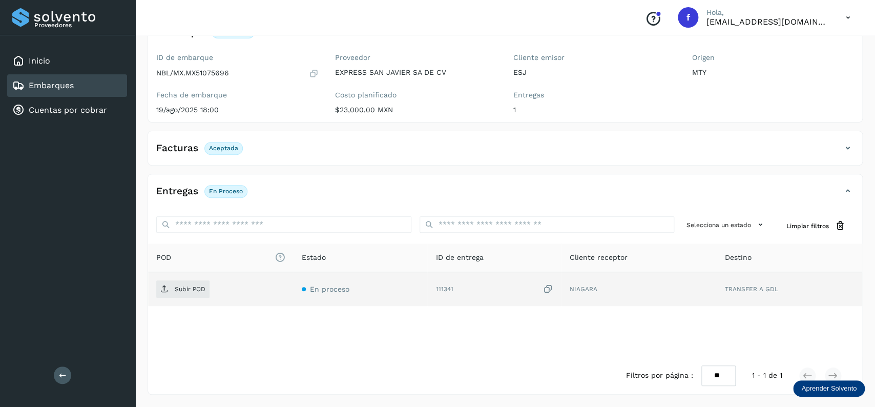
click at [294, 280] on td "Subir POD" at bounding box center [361, 289] width 134 height 34
click at [191, 283] on span "Subir POD" at bounding box center [182, 289] width 53 height 16
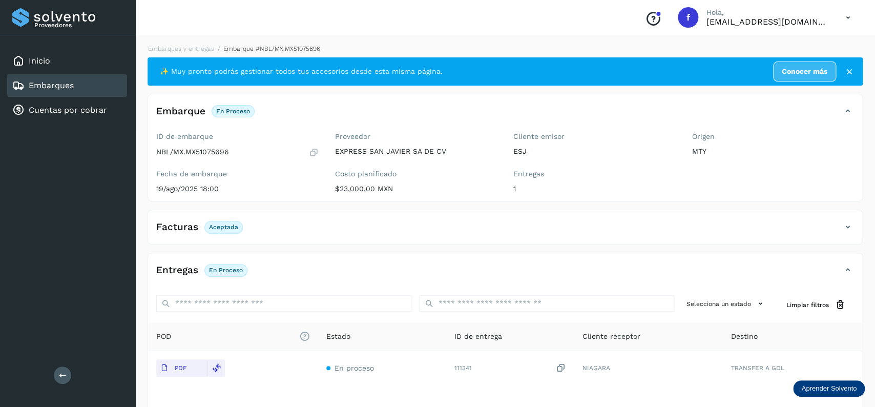
click at [71, 87] on link "Embarques" at bounding box center [51, 85] width 45 height 10
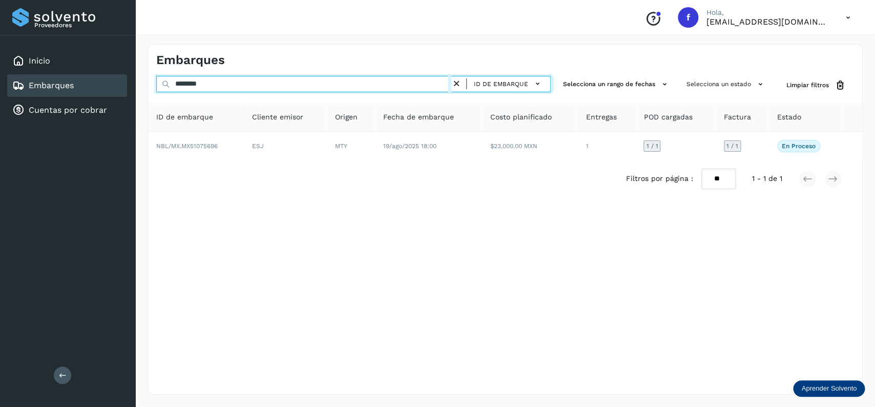
drag, startPoint x: 197, startPoint y: 79, endPoint x: 131, endPoint y: 76, distance: 66.2
click at [156, 76] on input "********" at bounding box center [303, 84] width 295 height 16
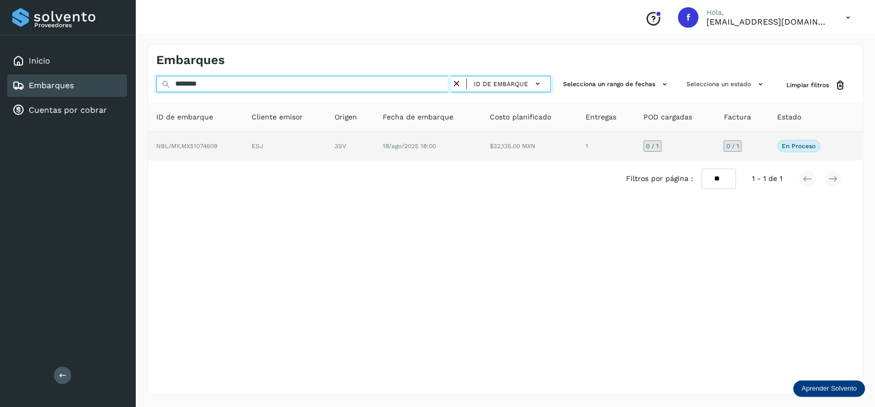
type input "********"
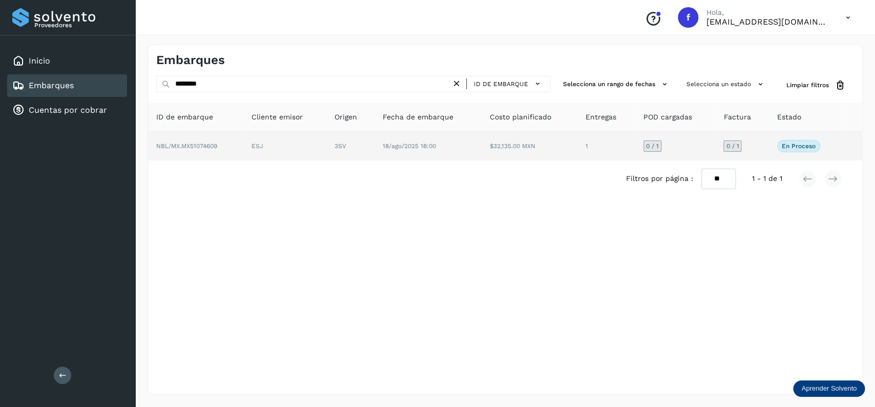
click at [577, 153] on td "$32,135.00 MXN" at bounding box center [606, 146] width 58 height 29
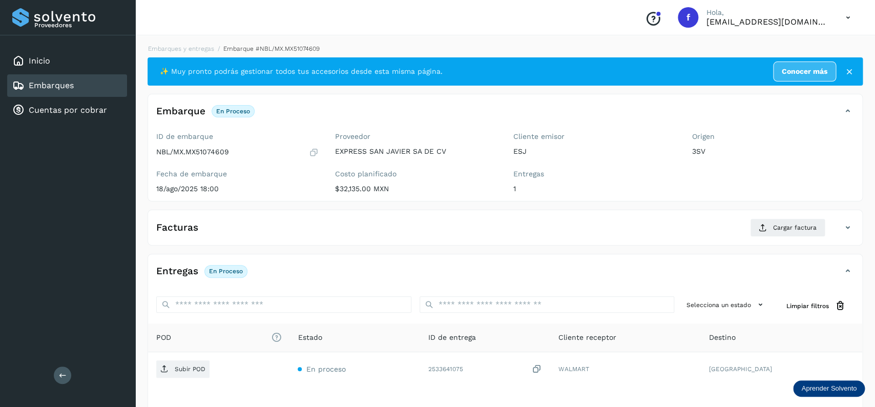
scroll to position [81, 0]
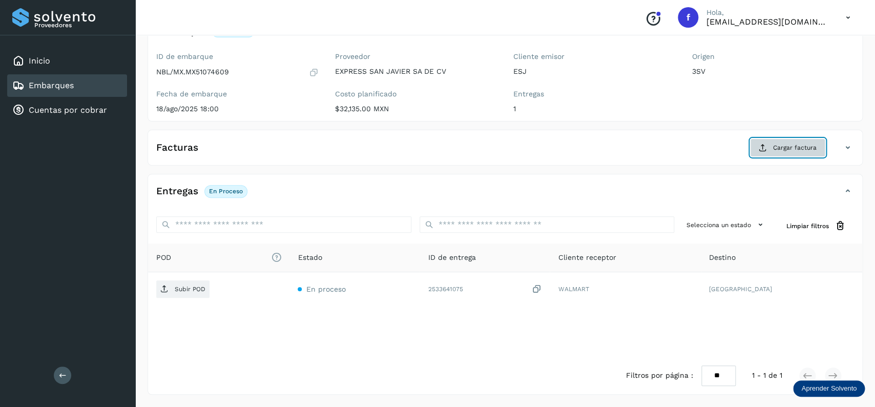
click at [800, 146] on span "Cargar factura" at bounding box center [795, 147] width 44 height 9
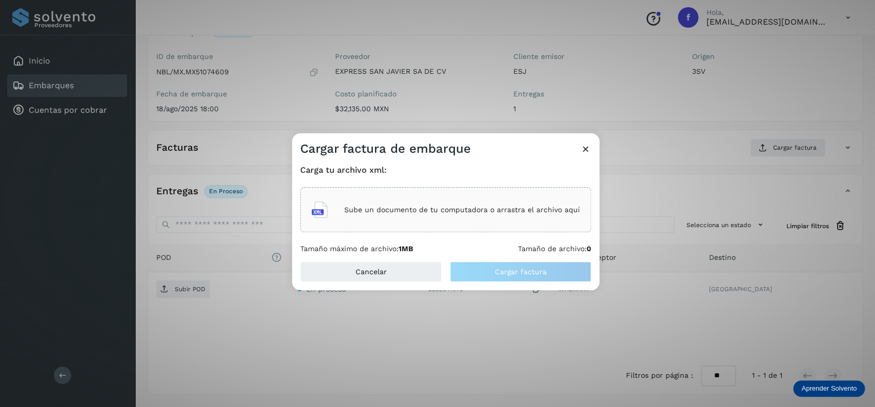
click at [362, 222] on div "Sube un documento de tu computadora o arrastra el archivo aquí" at bounding box center [446, 210] width 269 height 28
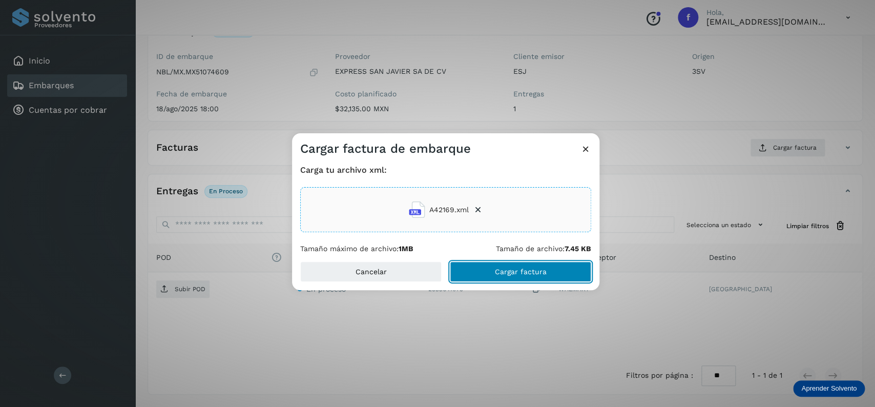
click at [508, 277] on button "Cargar factura" at bounding box center [520, 271] width 141 height 20
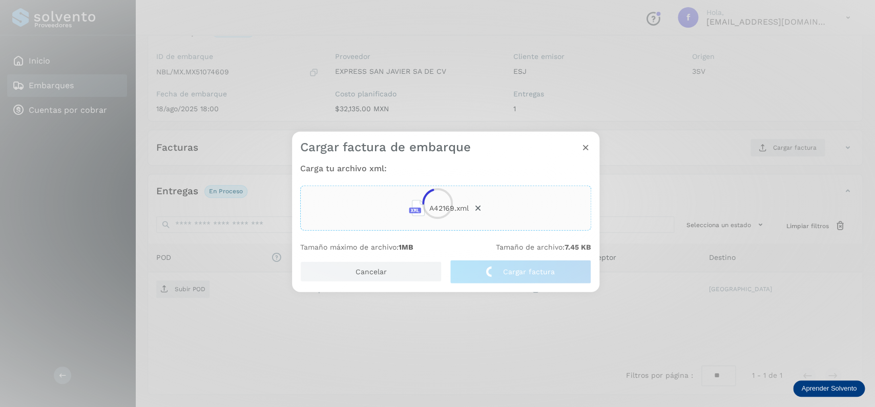
scroll to position [80, 0]
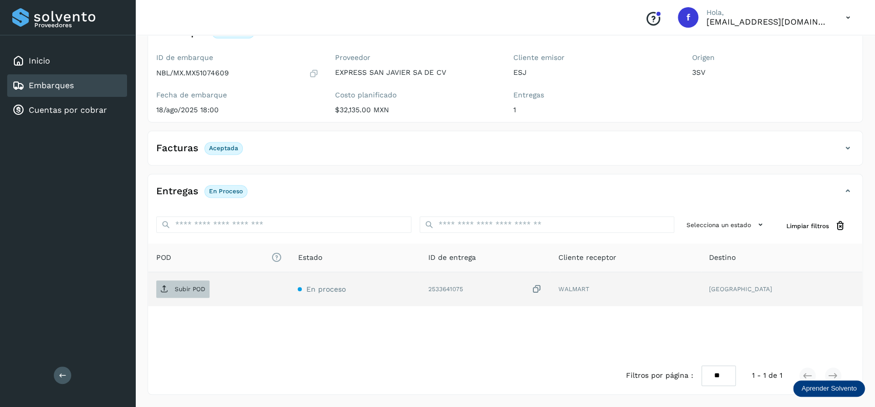
click at [204, 294] on span "Subir POD" at bounding box center [182, 289] width 53 height 16
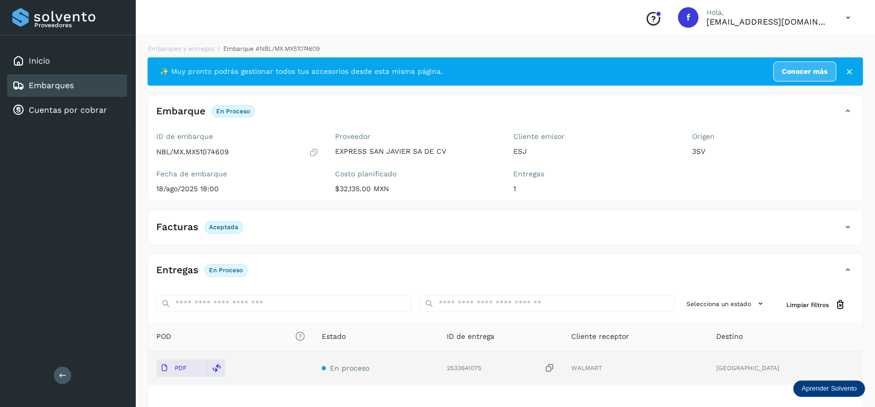
click at [78, 88] on div "Embarques" at bounding box center [67, 85] width 120 height 23
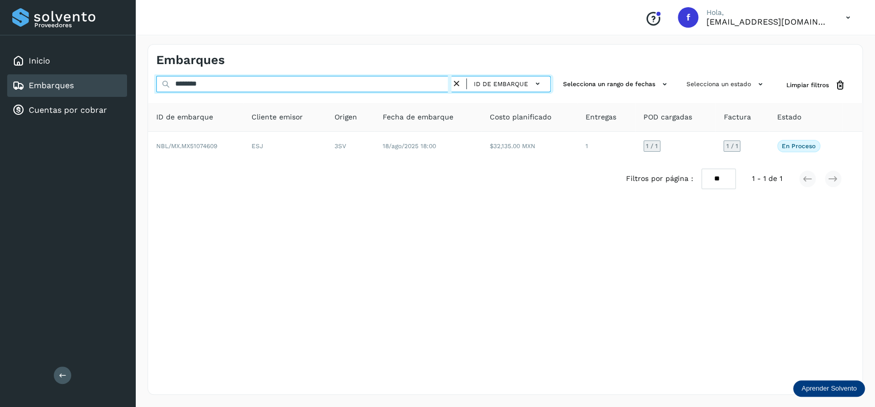
drag, startPoint x: 233, startPoint y: 79, endPoint x: 170, endPoint y: 79, distance: 63.0
click at [170, 79] on input "********" at bounding box center [303, 84] width 295 height 16
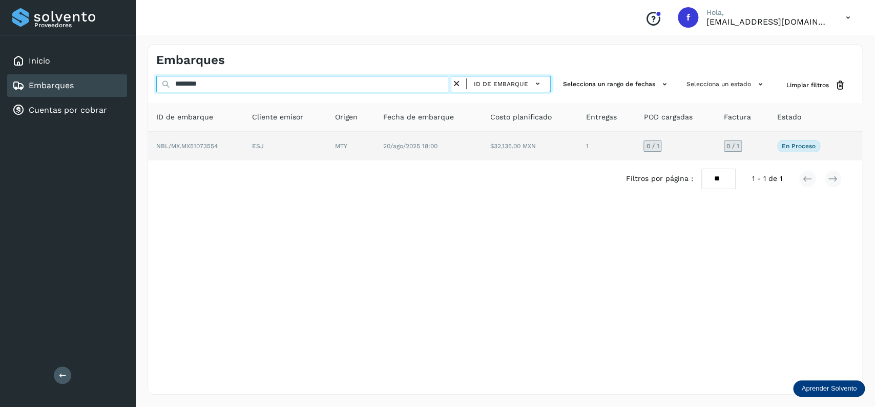
type input "********"
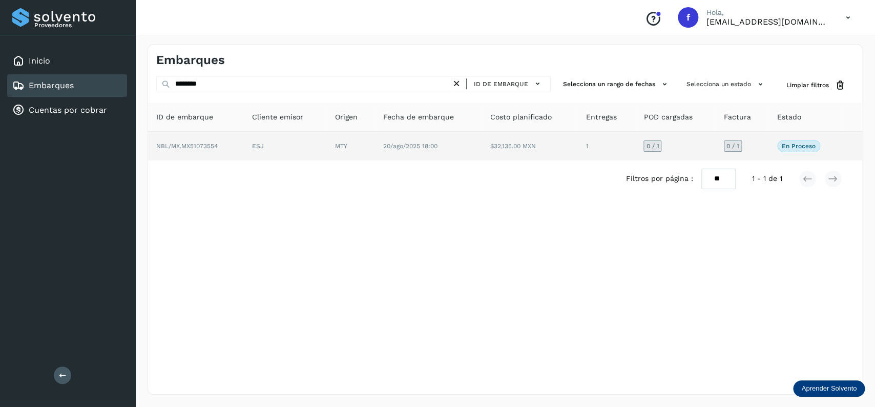
click at [577, 149] on td "$32,135.00 MXN" at bounding box center [606, 146] width 58 height 29
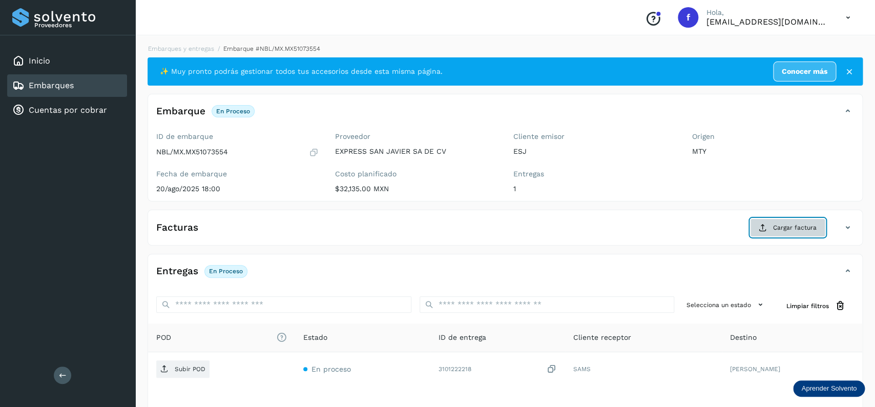
click at [766, 225] on icon at bounding box center [763, 227] width 8 height 8
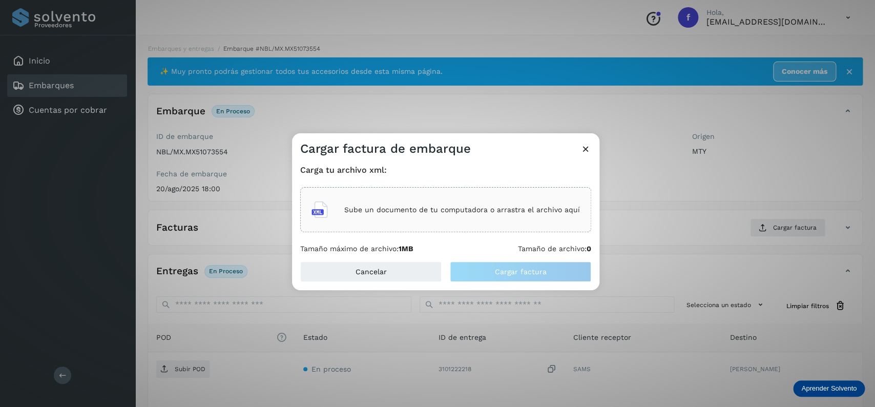
click at [461, 218] on div "Sube un documento de tu computadora o arrastra el archivo aquí" at bounding box center [446, 210] width 269 height 28
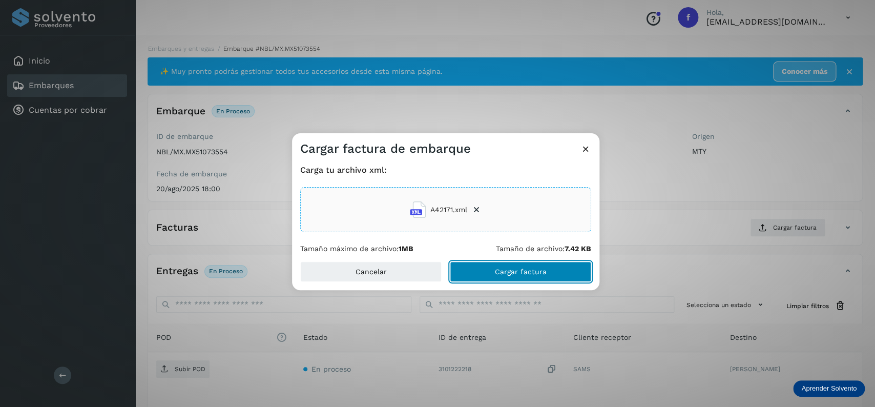
click at [517, 274] on span "Cargar factura" at bounding box center [521, 271] width 52 height 7
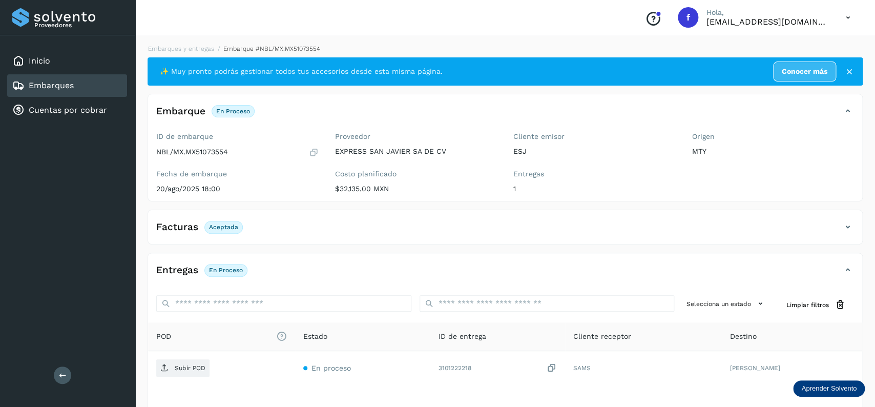
scroll to position [80, 0]
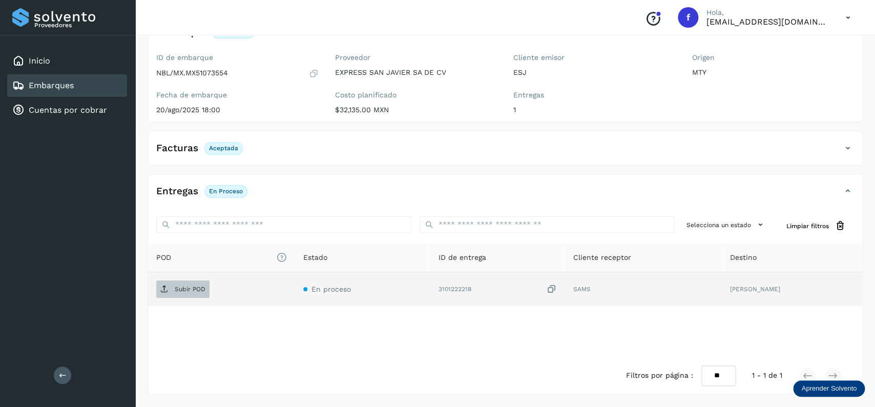
click at [201, 282] on span "Subir POD" at bounding box center [182, 289] width 53 height 16
click at [116, 91] on div "Embarques" at bounding box center [67, 85] width 120 height 23
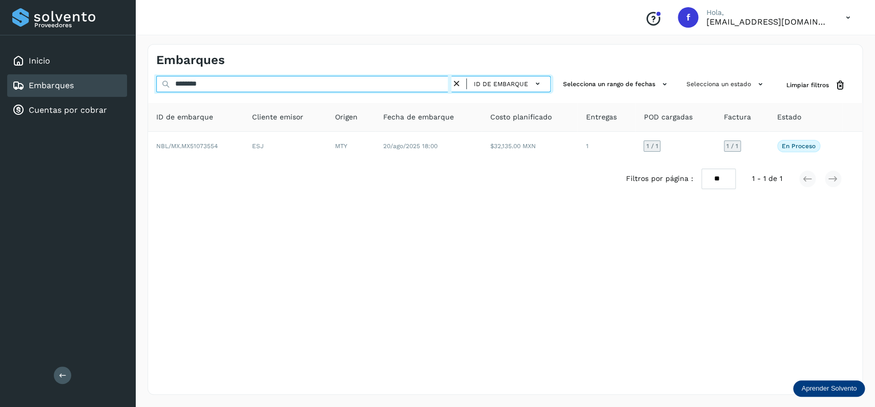
drag, startPoint x: 241, startPoint y: 85, endPoint x: 133, endPoint y: 85, distance: 108.1
click at [156, 85] on input "********" at bounding box center [303, 84] width 295 height 16
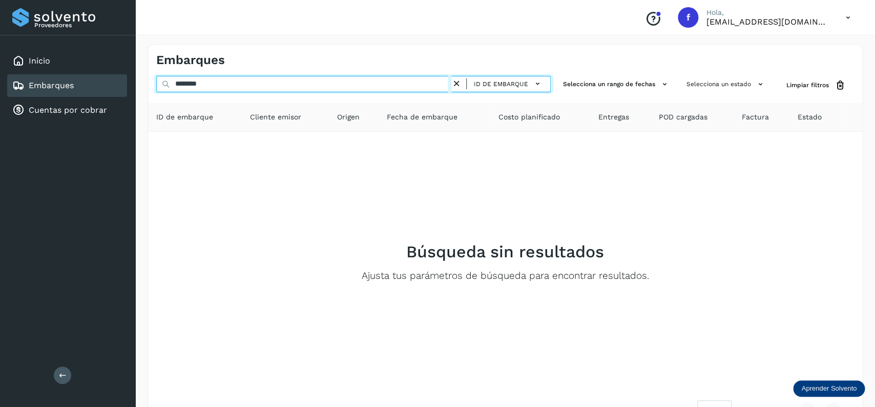
drag, startPoint x: 233, startPoint y: 78, endPoint x: 107, endPoint y: 78, distance: 126.1
click at [156, 78] on input "********" at bounding box center [303, 84] width 295 height 16
type input "********"
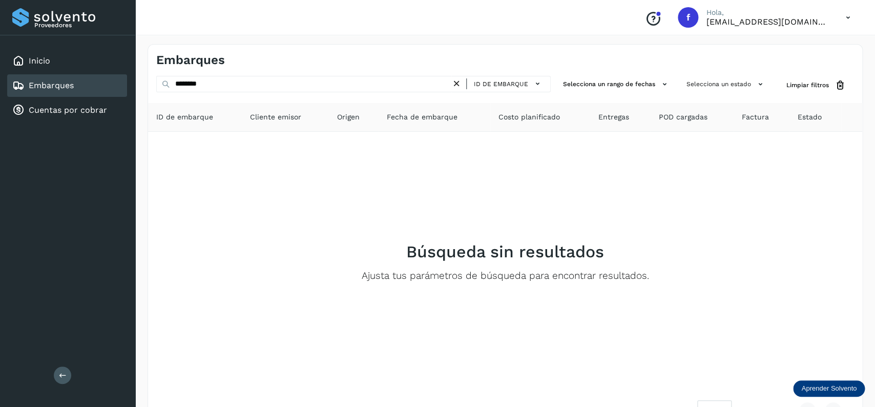
click at [461, 82] on icon at bounding box center [456, 83] width 11 height 11
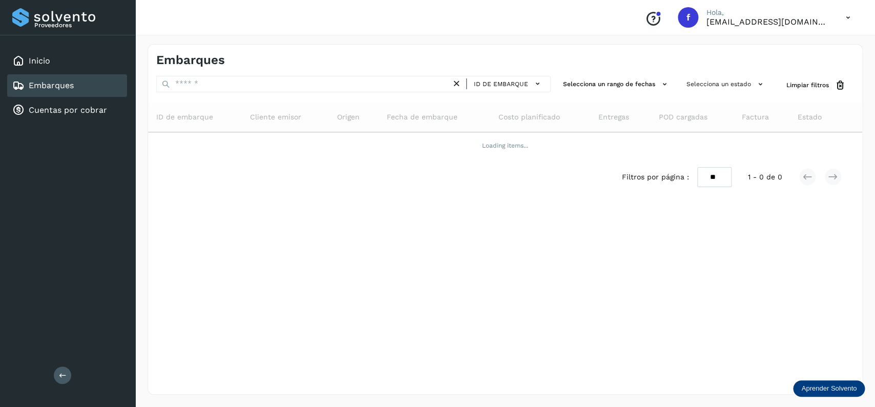
click at [80, 81] on div "Embarques" at bounding box center [67, 85] width 120 height 23
